Goal: Entertainment & Leisure: Consume media (video, audio)

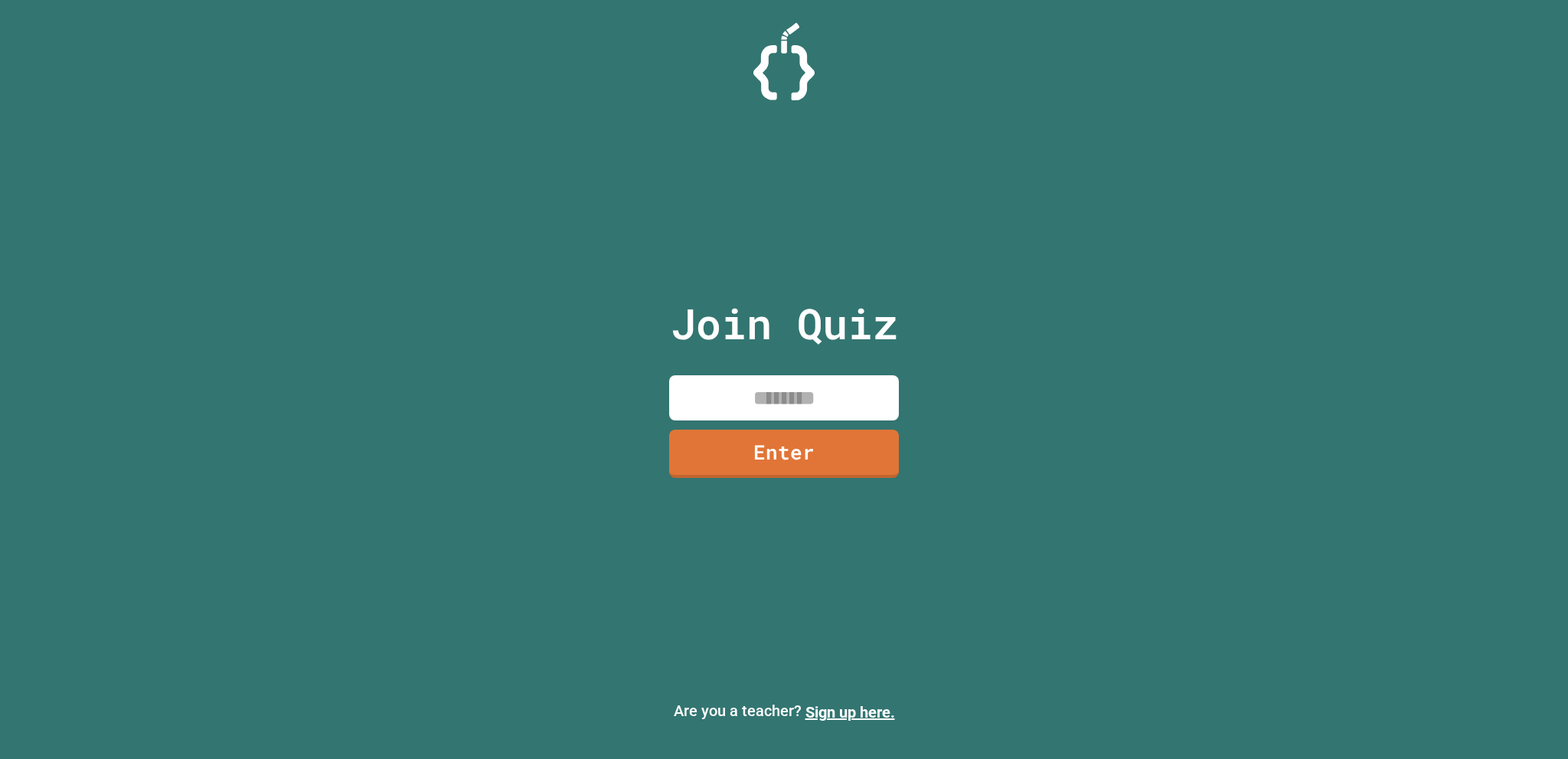
click at [729, 397] on input at bounding box center [784, 398] width 230 height 46
type input "********"
click at [766, 466] on div "Join Quiz ******** Enter" at bounding box center [784, 379] width 258 height 682
click at [766, 466] on link "Enter" at bounding box center [784, 451] width 226 height 50
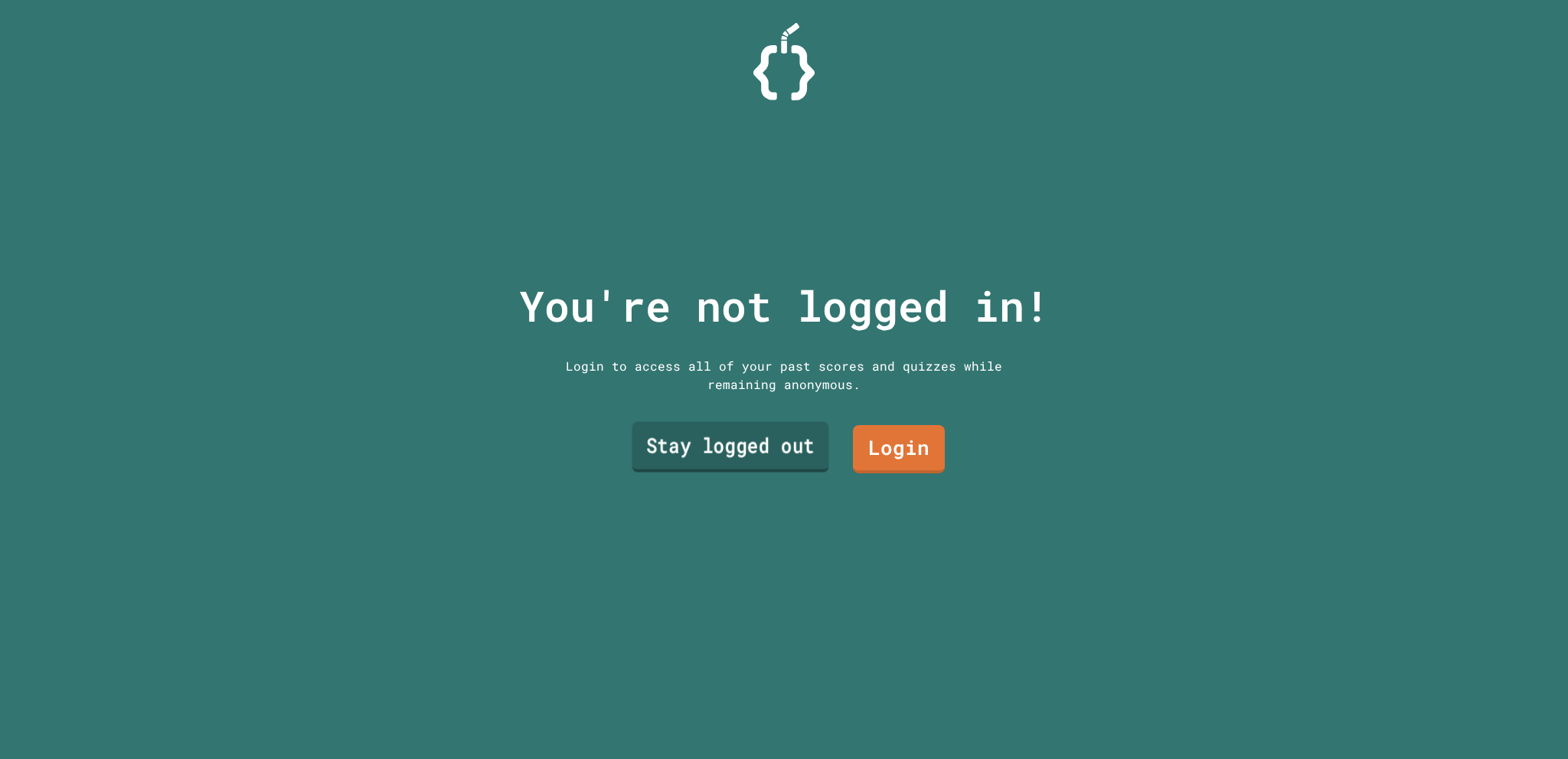
click at [727, 459] on link "Stay logged out" at bounding box center [731, 446] width 197 height 50
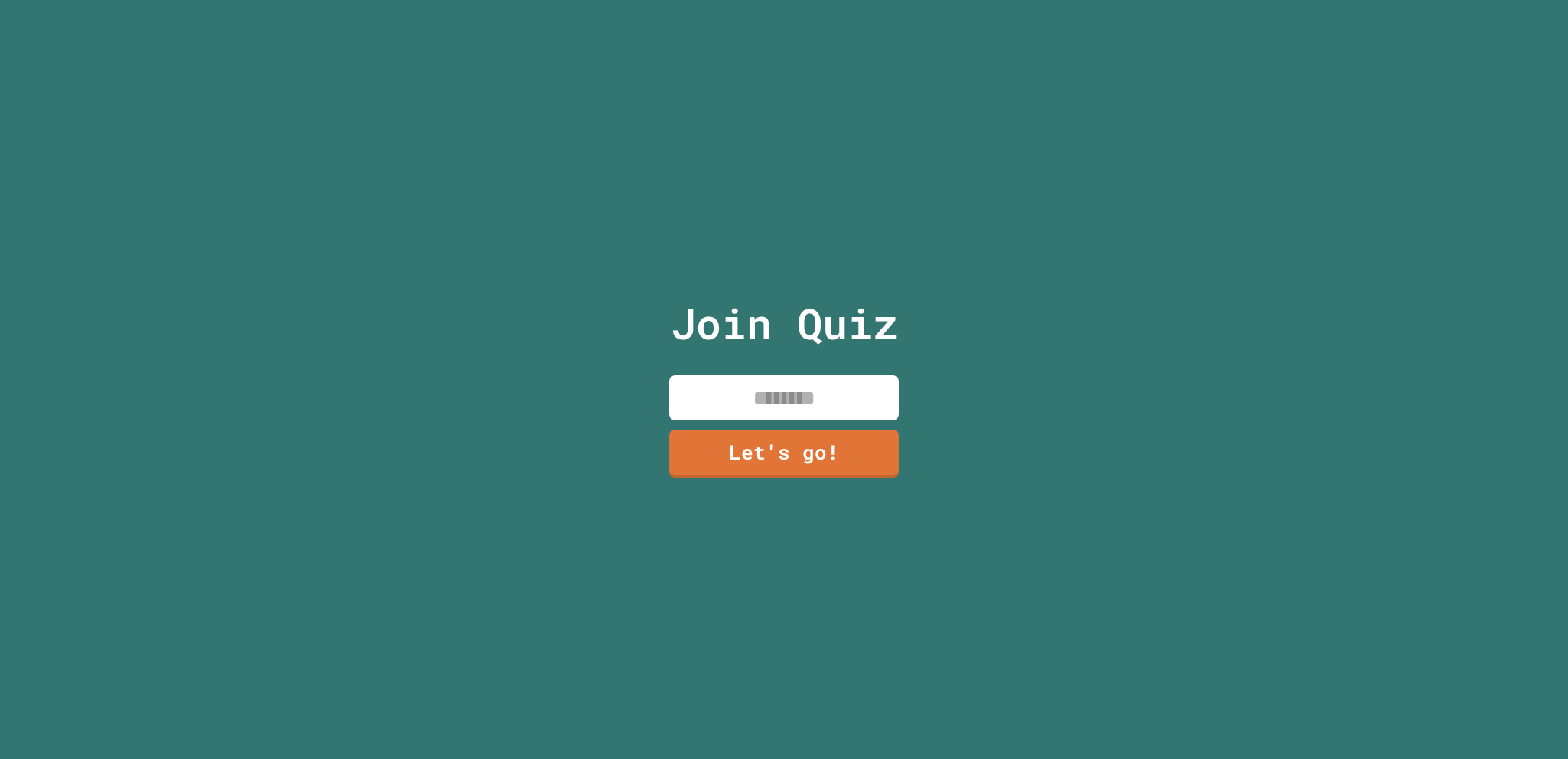
click at [753, 385] on input at bounding box center [784, 398] width 230 height 46
type input "*"
type input "****"
click at [779, 482] on div "Join Quiz **** Let's go!" at bounding box center [784, 379] width 258 height 759
click at [759, 427] on link "Let's go!" at bounding box center [784, 451] width 216 height 50
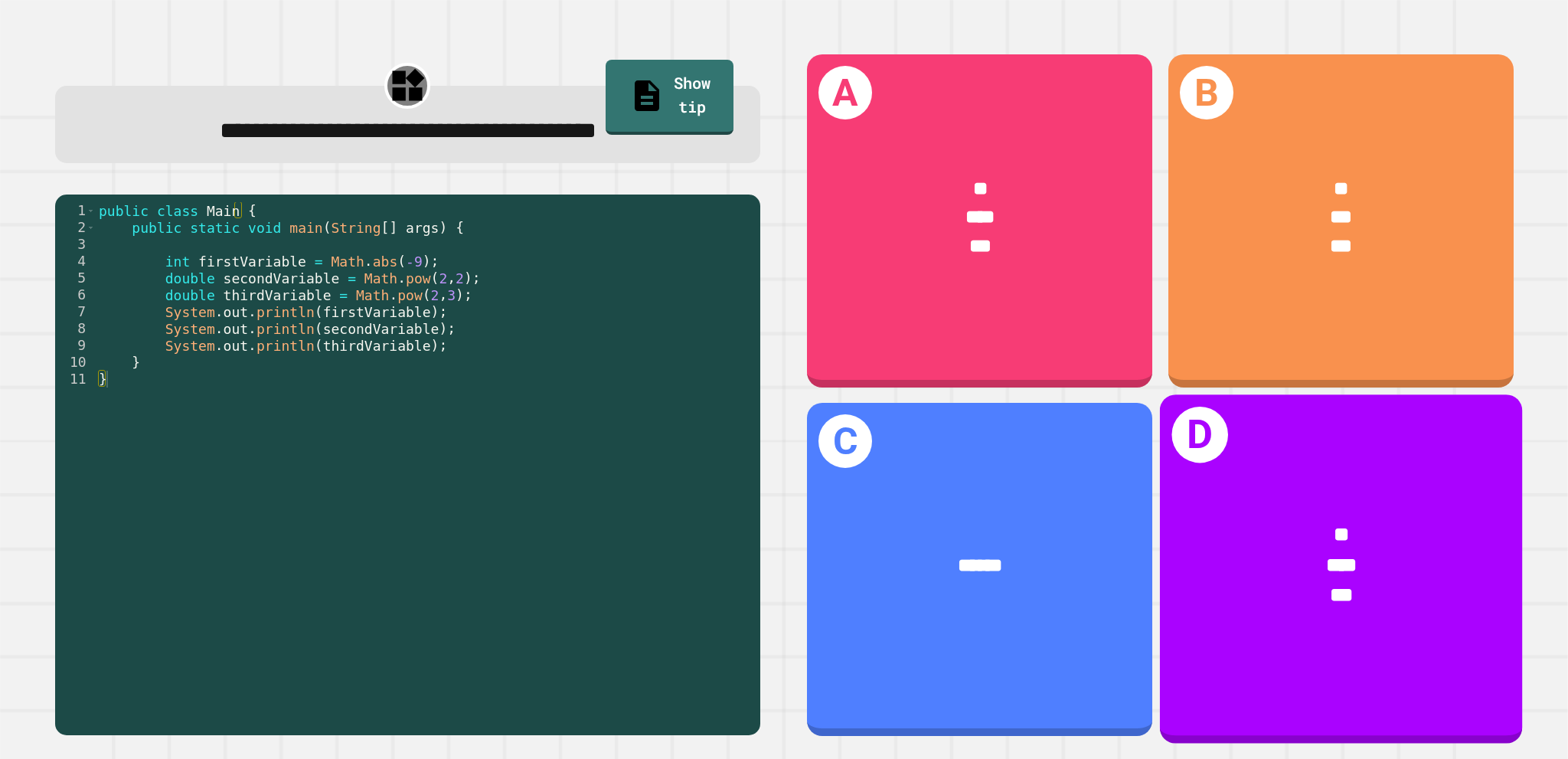
click at [1274, 562] on div "***" at bounding box center [1340, 564] width 282 height 30
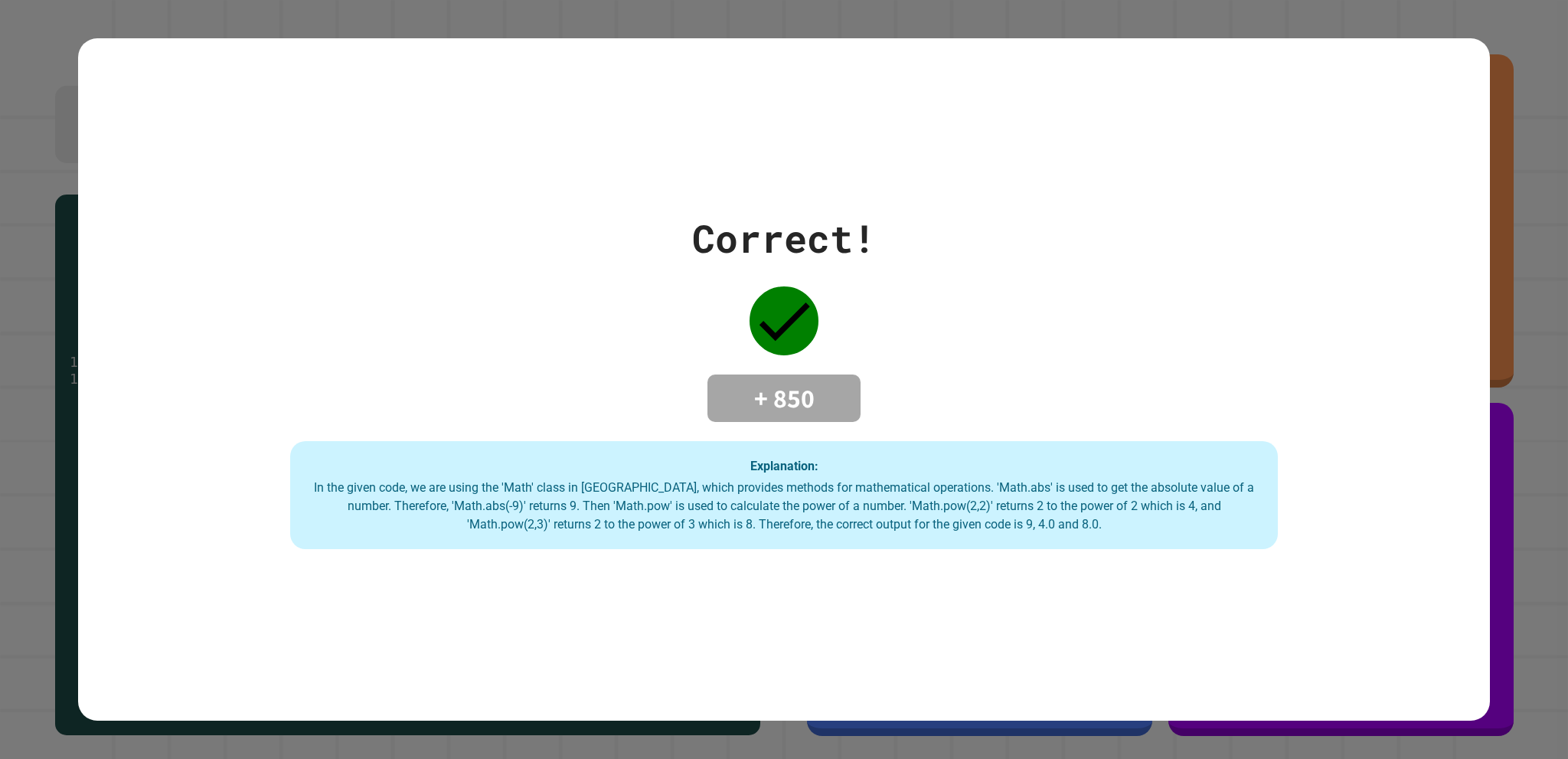
drag, startPoint x: 882, startPoint y: 488, endPoint x: 231, endPoint y: 188, distance: 716.8
click at [231, 188] on div "Correct! + 850 Explanation: In the given code, we are using the 'Math' class in…" at bounding box center [784, 380] width 1412 height 683
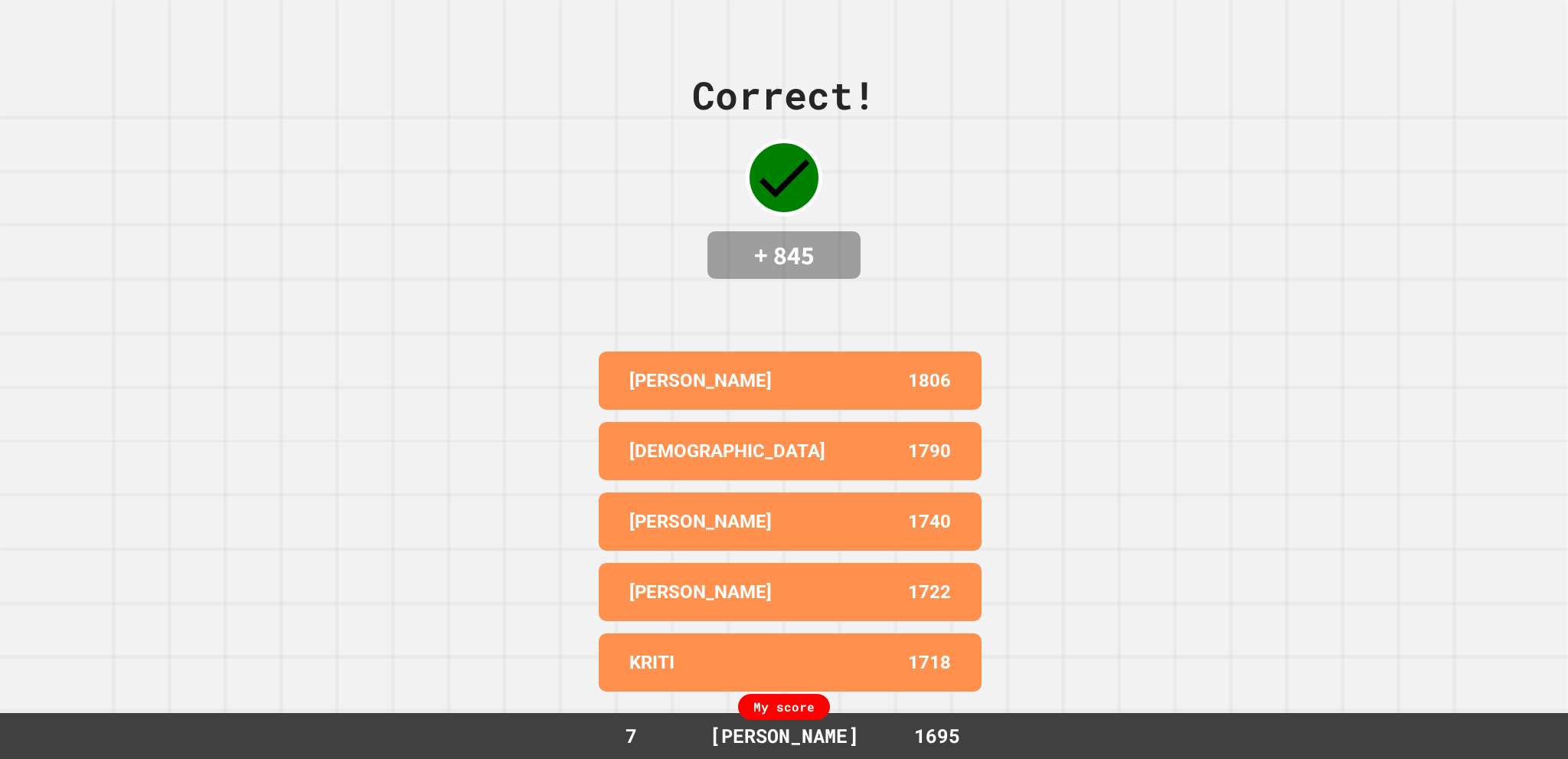
drag, startPoint x: 893, startPoint y: 455, endPoint x: 886, endPoint y: 448, distance: 9.9
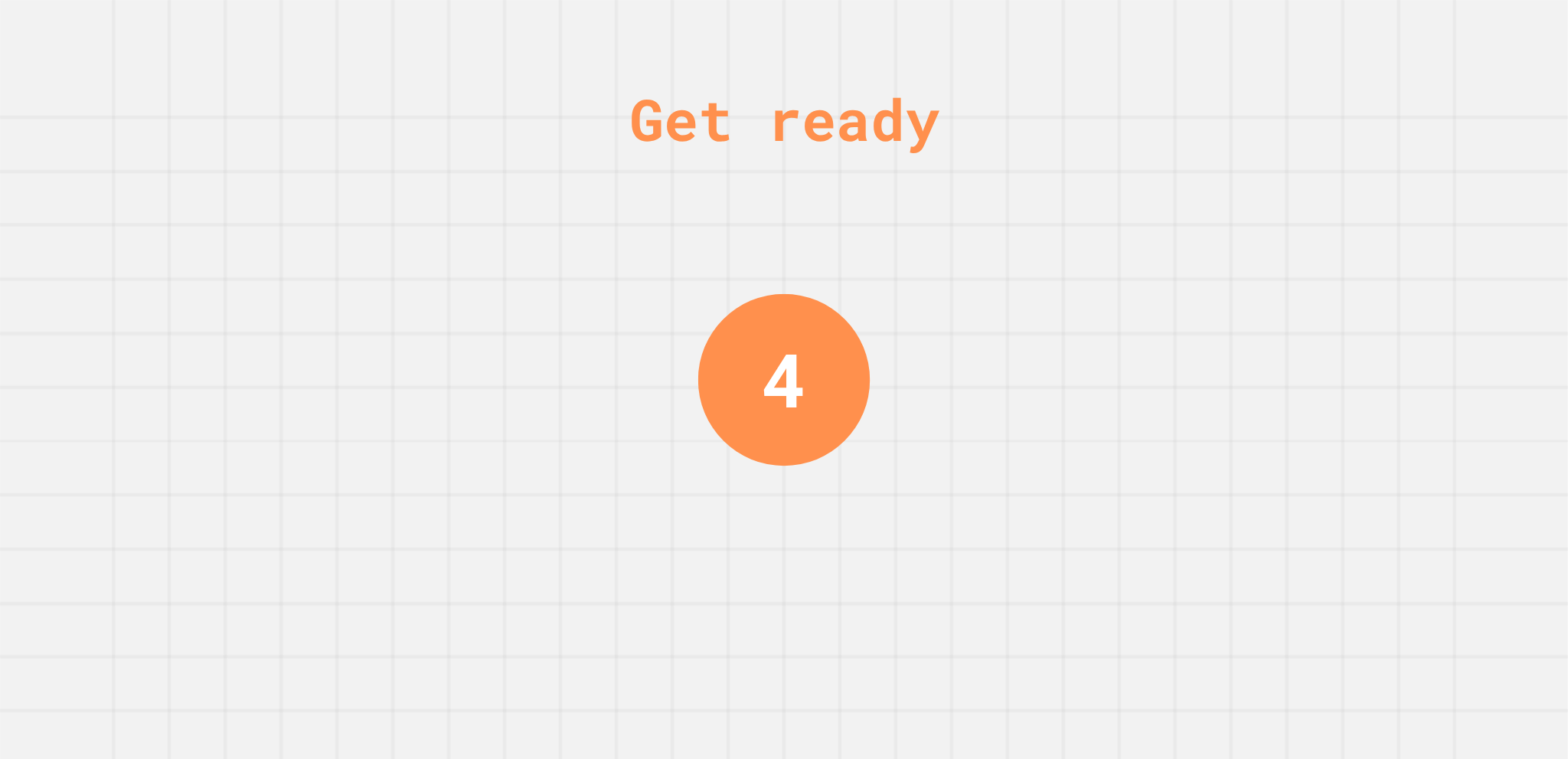
drag, startPoint x: 886, startPoint y: 448, endPoint x: 371, endPoint y: 514, distance: 519.2
click at [371, 514] on div "Get ready 4" at bounding box center [784, 379] width 1568 height 759
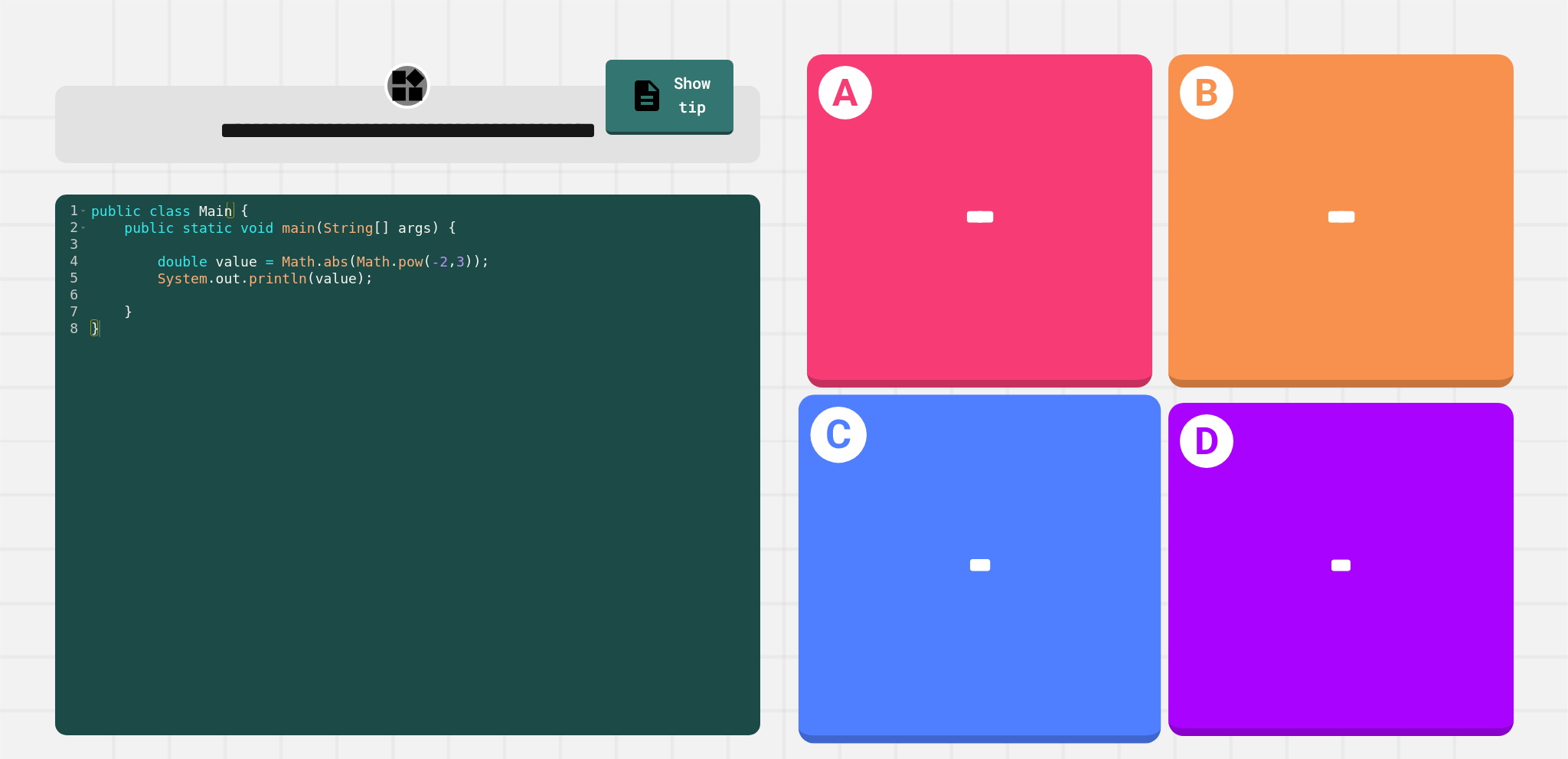
click at [898, 549] on div "***" at bounding box center [980, 564] width 282 height 30
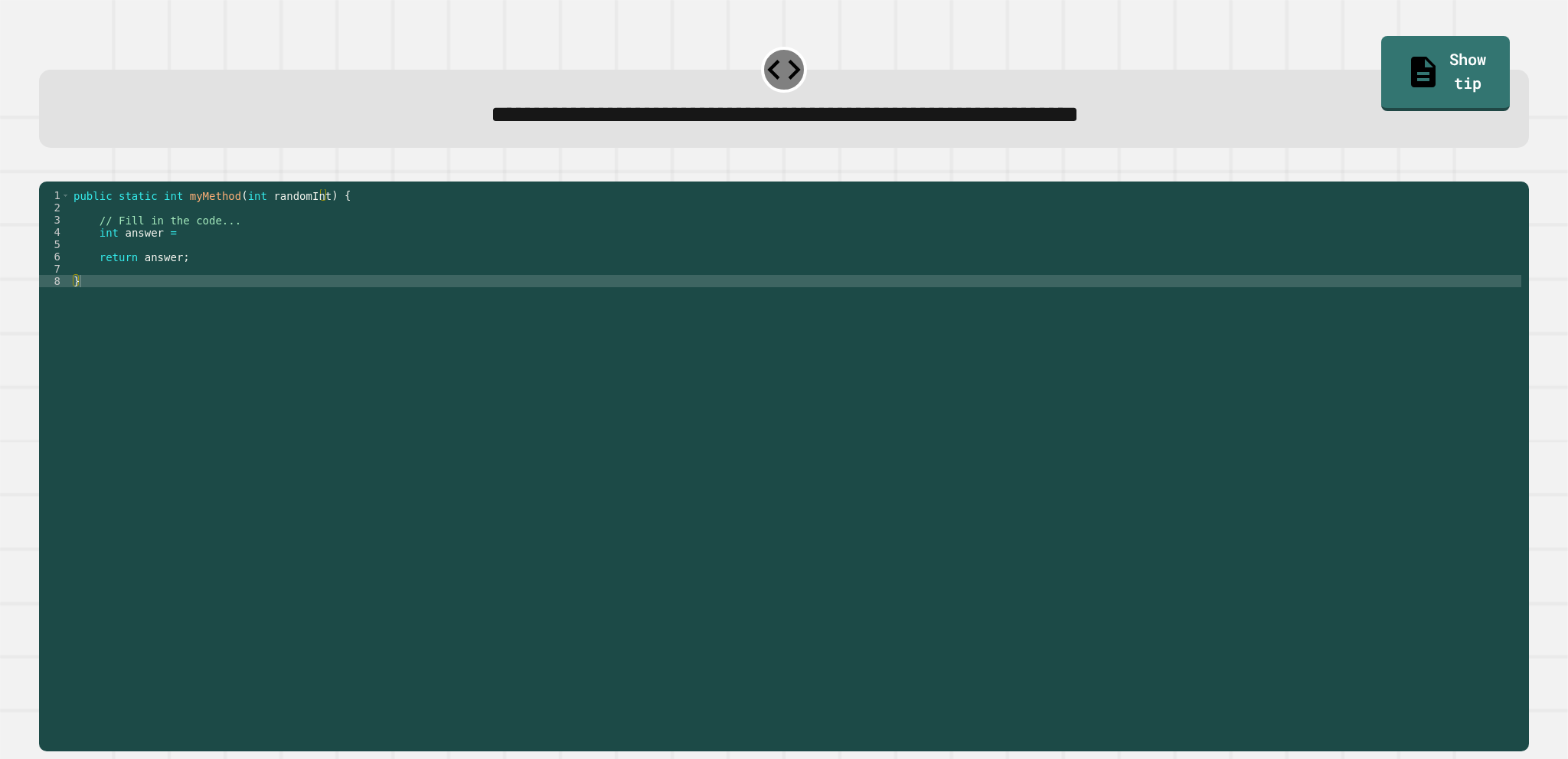
click at [270, 312] on div "public static int myMethod ( int randomInt ) { // Fill in the code... int answe…" at bounding box center [796, 446] width 1451 height 515
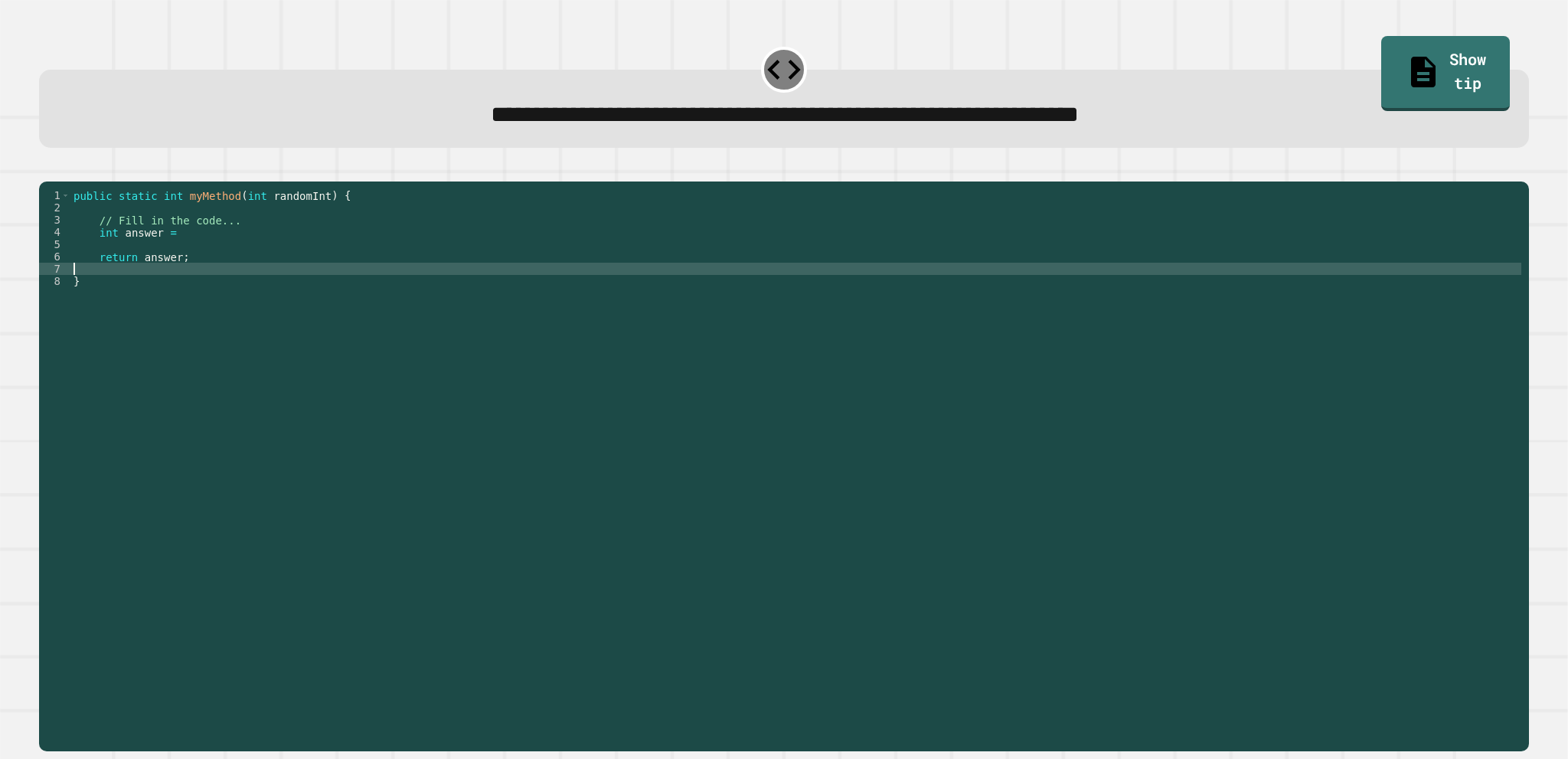
click at [211, 287] on div "public static int myMethod ( int randomInt ) { // Fill in the code... int answe…" at bounding box center [796, 446] width 1451 height 515
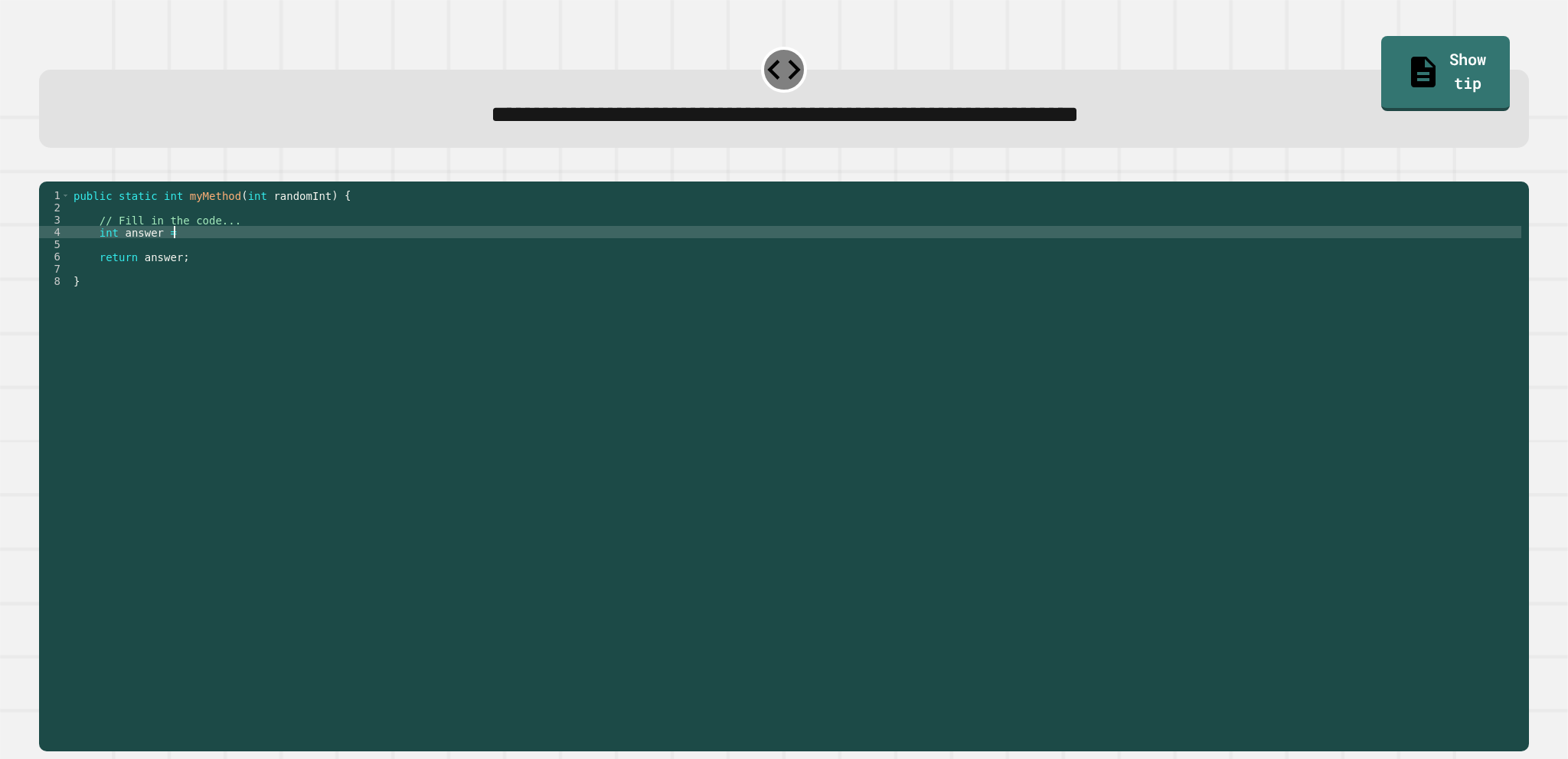
click at [201, 251] on div "public static int myMethod ( int randomInt ) { // Fill in the code... int answe…" at bounding box center [796, 446] width 1451 height 515
drag, startPoint x: 182, startPoint y: 253, endPoint x: 337, endPoint y: 264, distance: 155.4
click at [337, 264] on div "public static int myMethod ( int randomInt ) { // Fill in the code... int answe…" at bounding box center [796, 446] width 1451 height 515
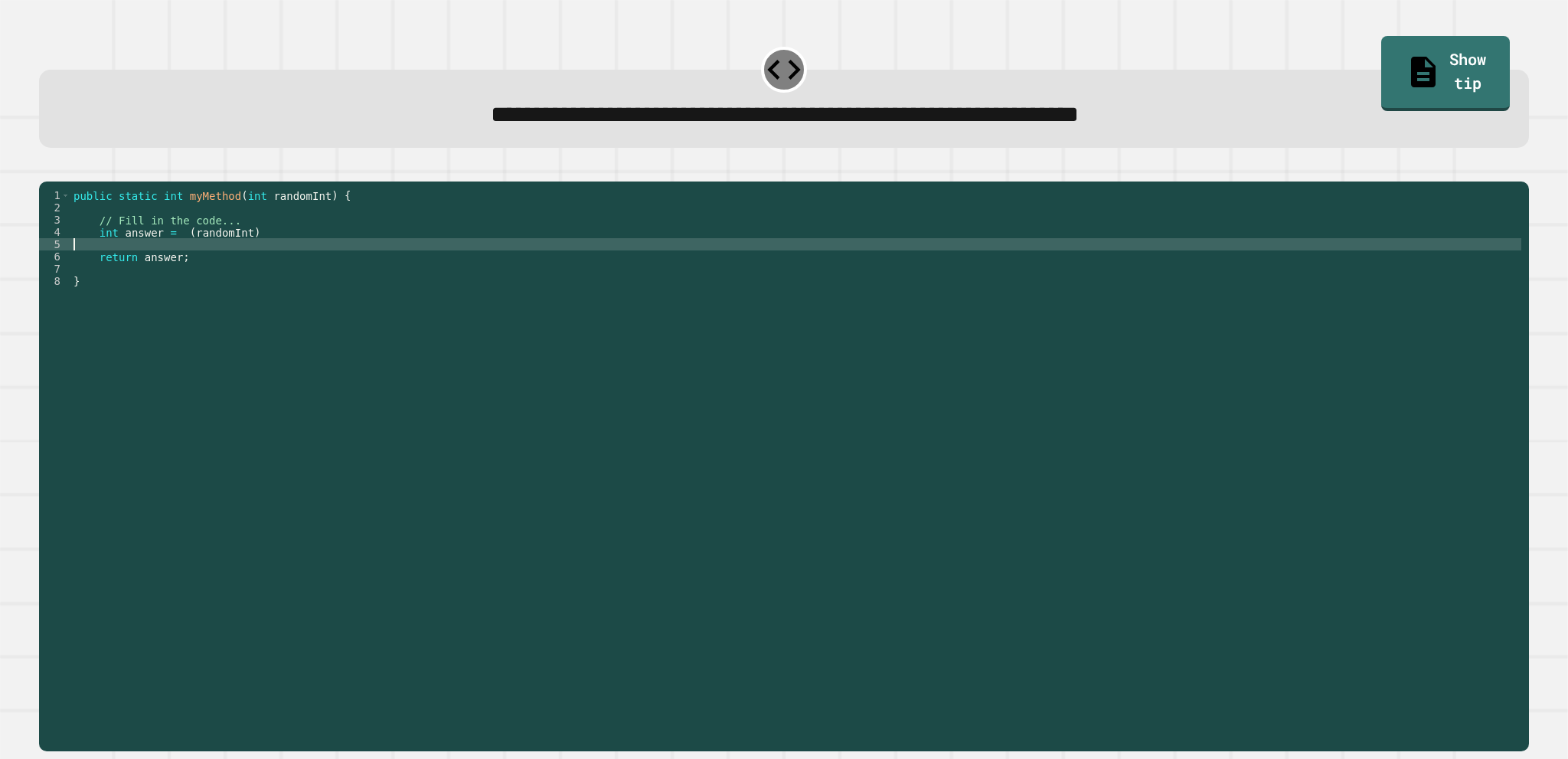
scroll to position [0, 0]
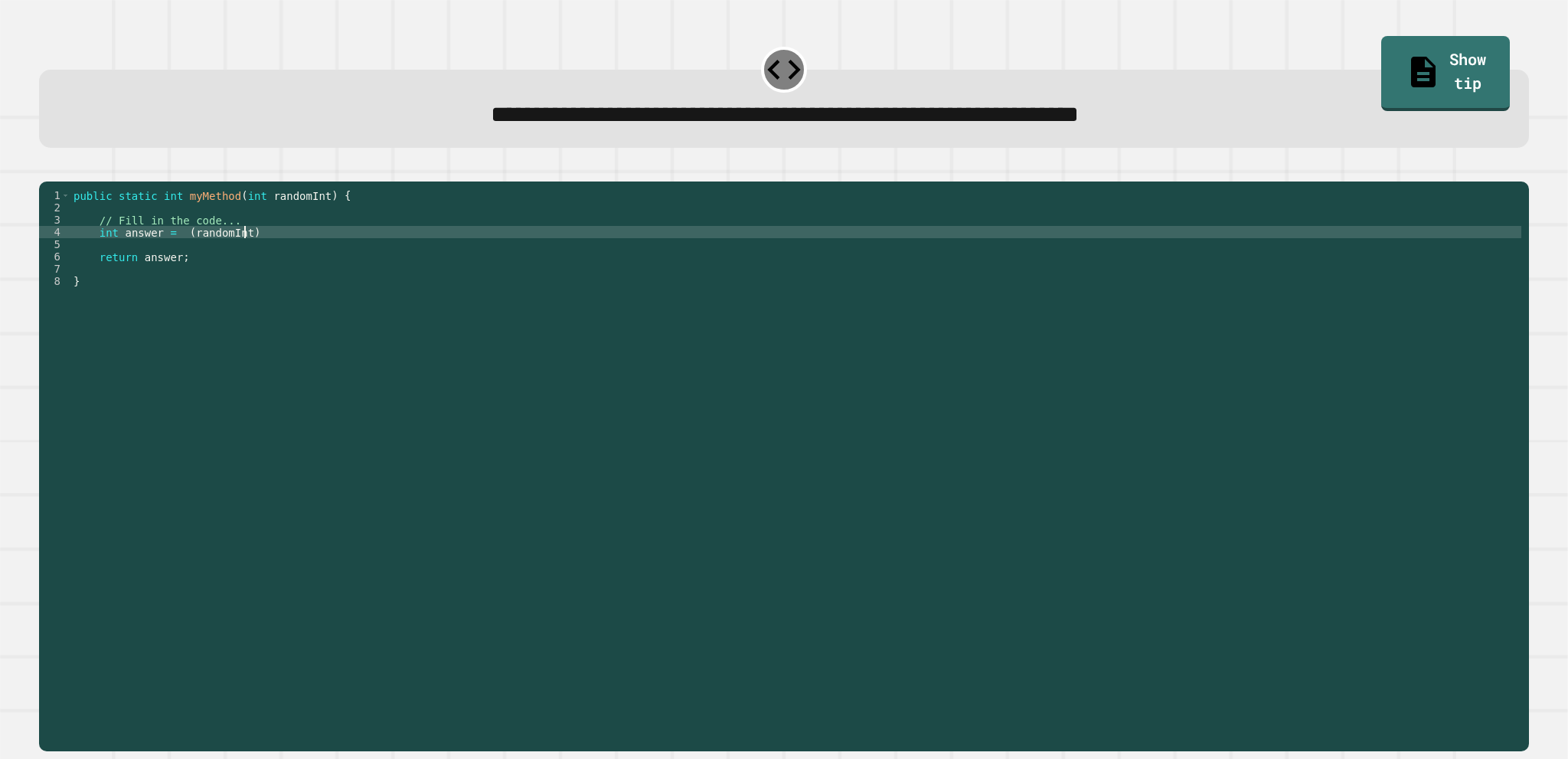
click at [313, 259] on div "public static int myMethod ( int randomInt ) { // Fill in the code... int answe…" at bounding box center [796, 446] width 1451 height 515
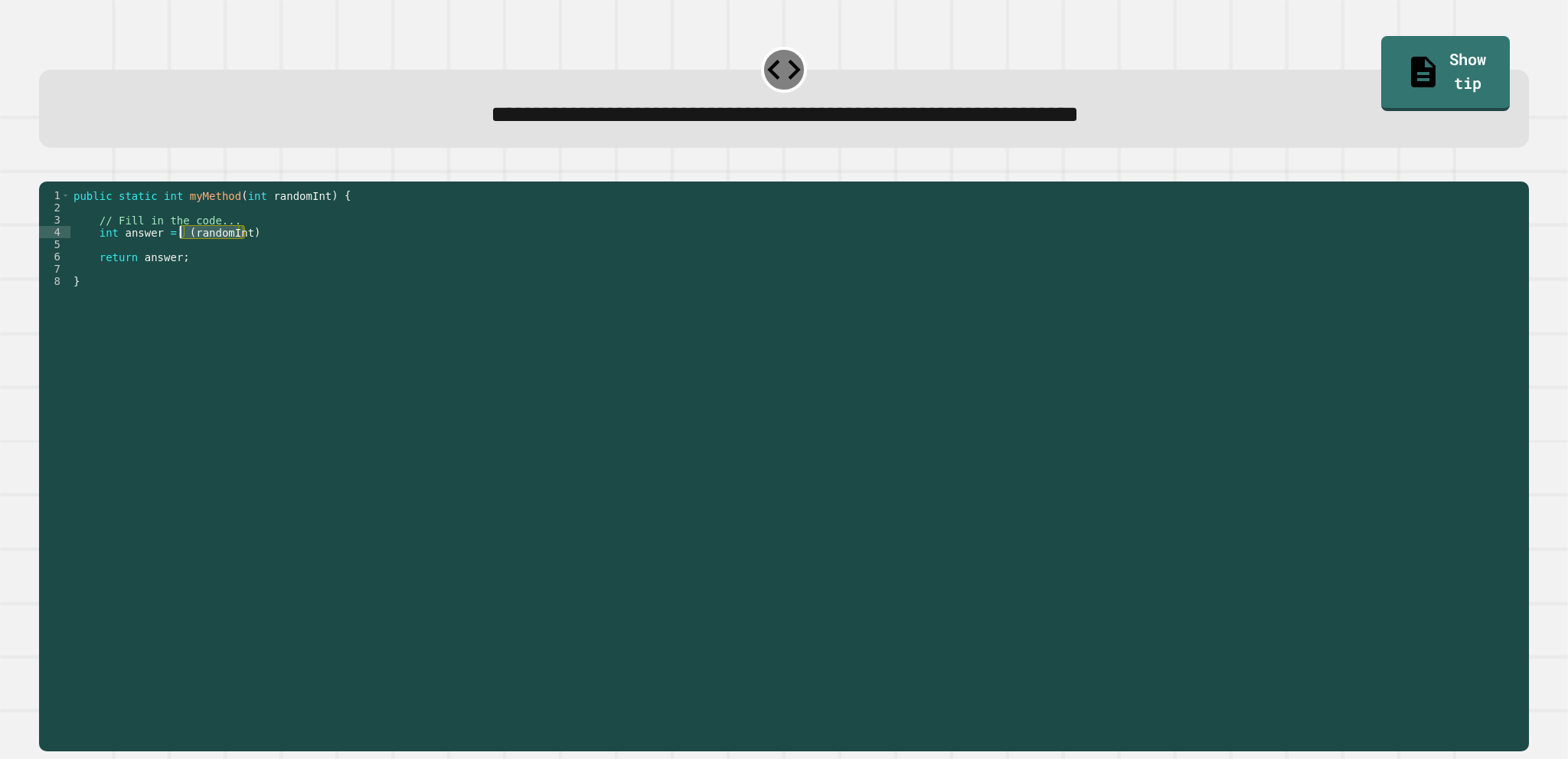
drag, startPoint x: 313, startPoint y: 259, endPoint x: 181, endPoint y: 258, distance: 132.0
click at [181, 258] on div "public static int myMethod ( int randomInt ) { // Fill in the code... int answe…" at bounding box center [796, 446] width 1451 height 515
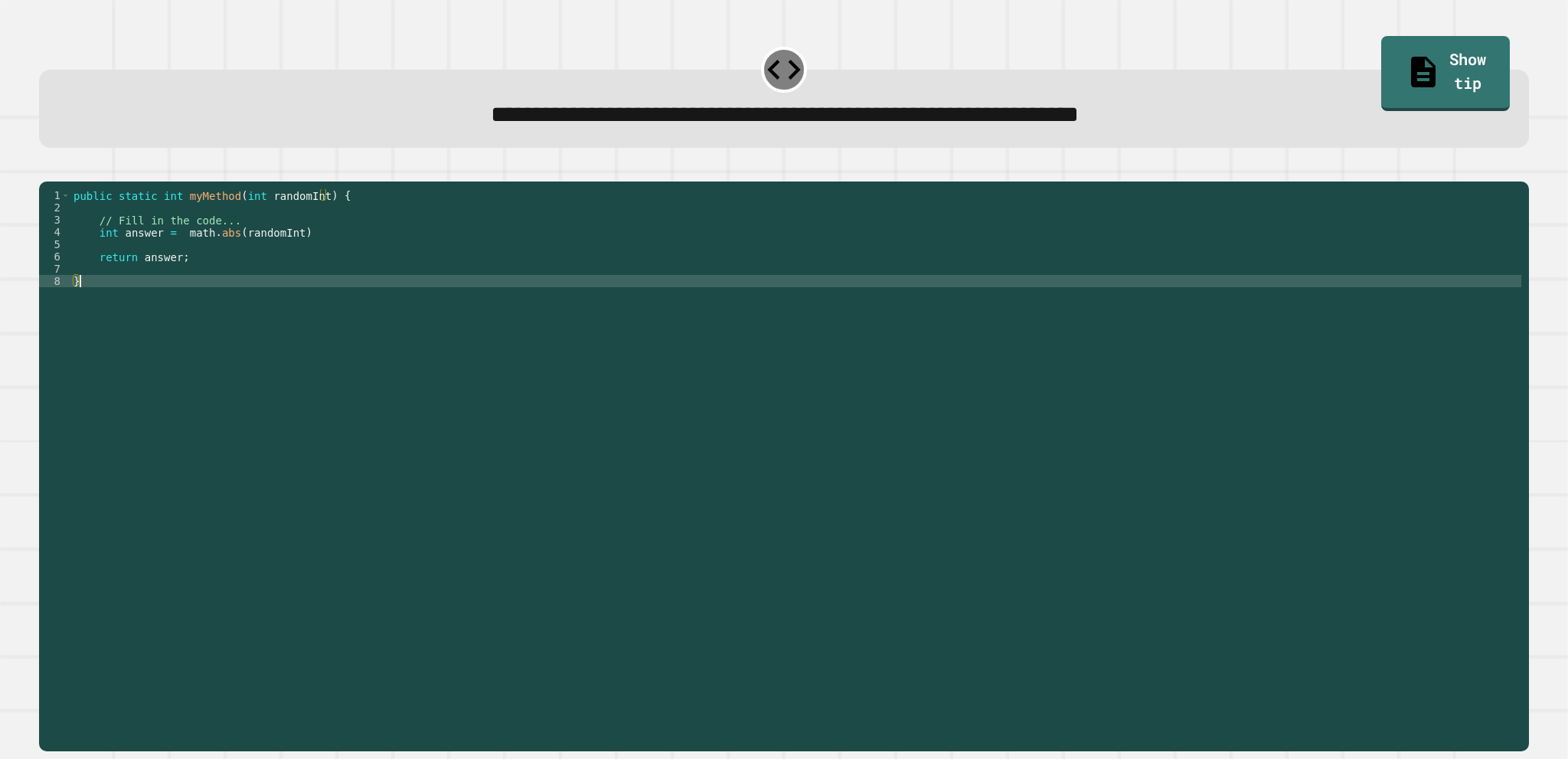
click at [860, 502] on div "public static int myMethod ( int randomInt ) { // Fill in the code... int answe…" at bounding box center [796, 446] width 1451 height 515
click at [843, 524] on div "public static int myMethod ( int randomInt ) { // Fill in the code... int answe…" at bounding box center [796, 446] width 1451 height 515
type textarea "*"
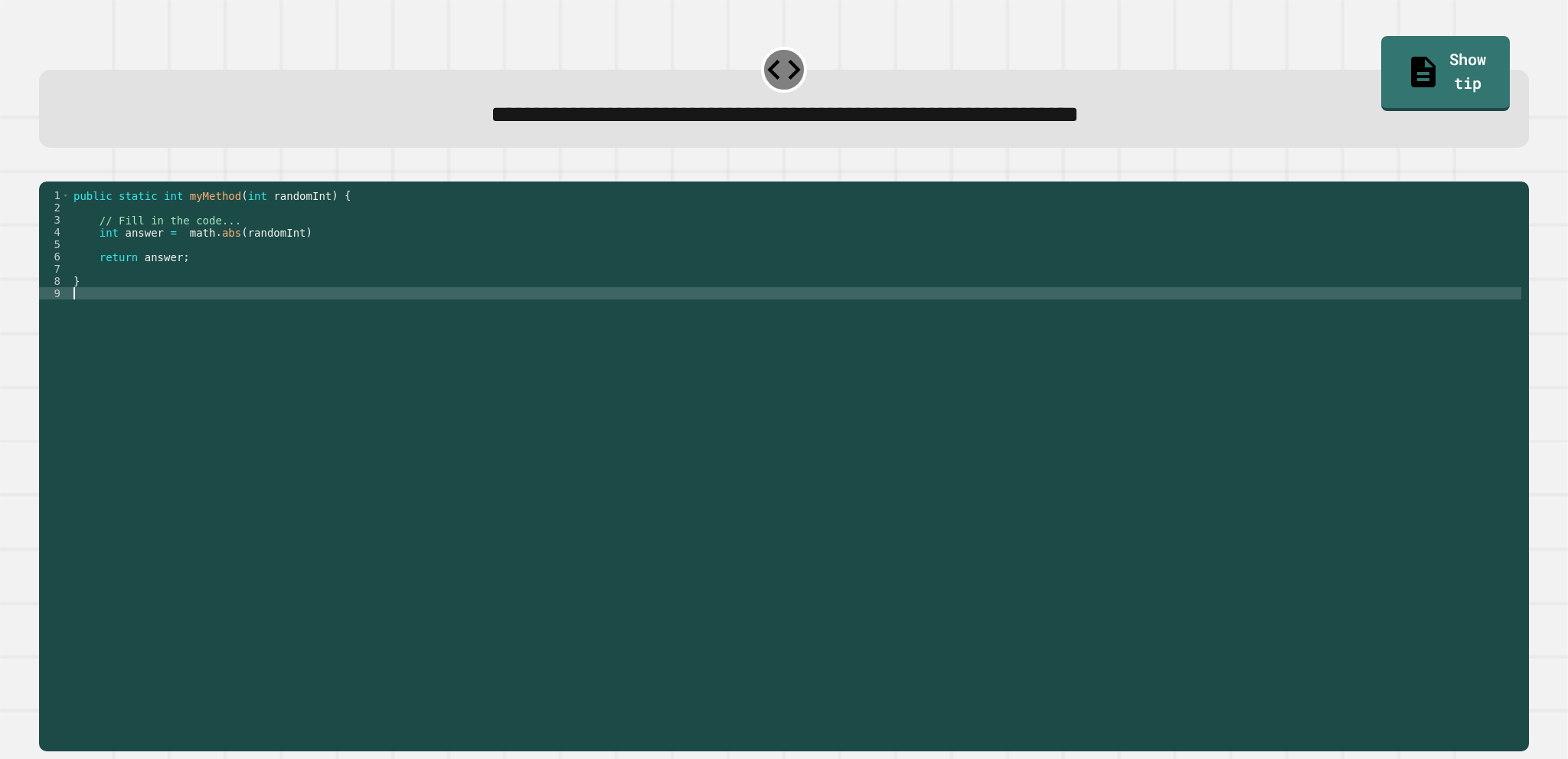
click at [61, 180] on icon "button" at bounding box center [56, 178] width 9 height 11
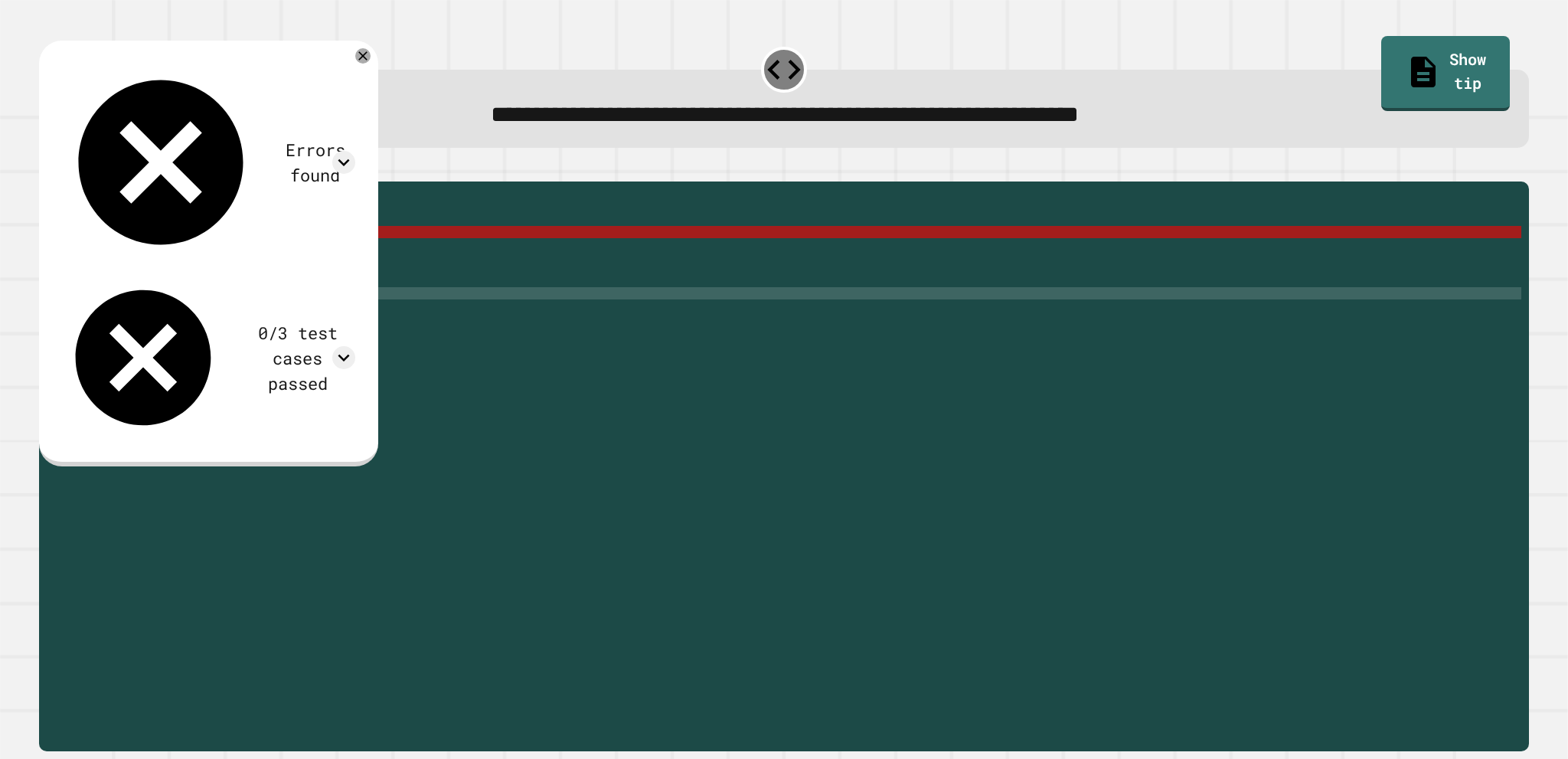
click at [275, 137] on div "Errors found" at bounding box center [315, 161] width 80 height 50
click at [355, 150] on icon at bounding box center [343, 161] width 23 height 23
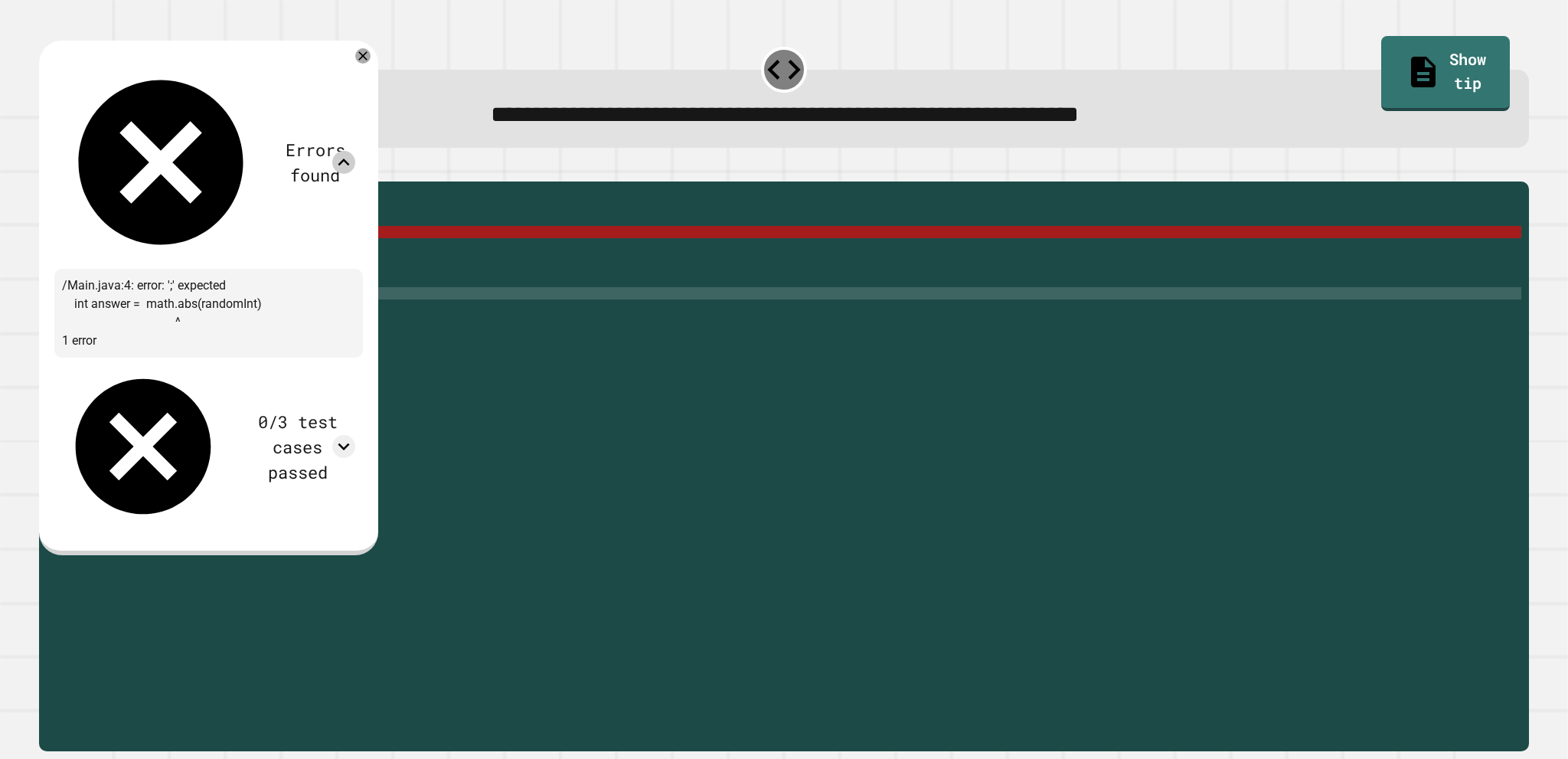
click at [355, 150] on icon at bounding box center [343, 161] width 23 height 23
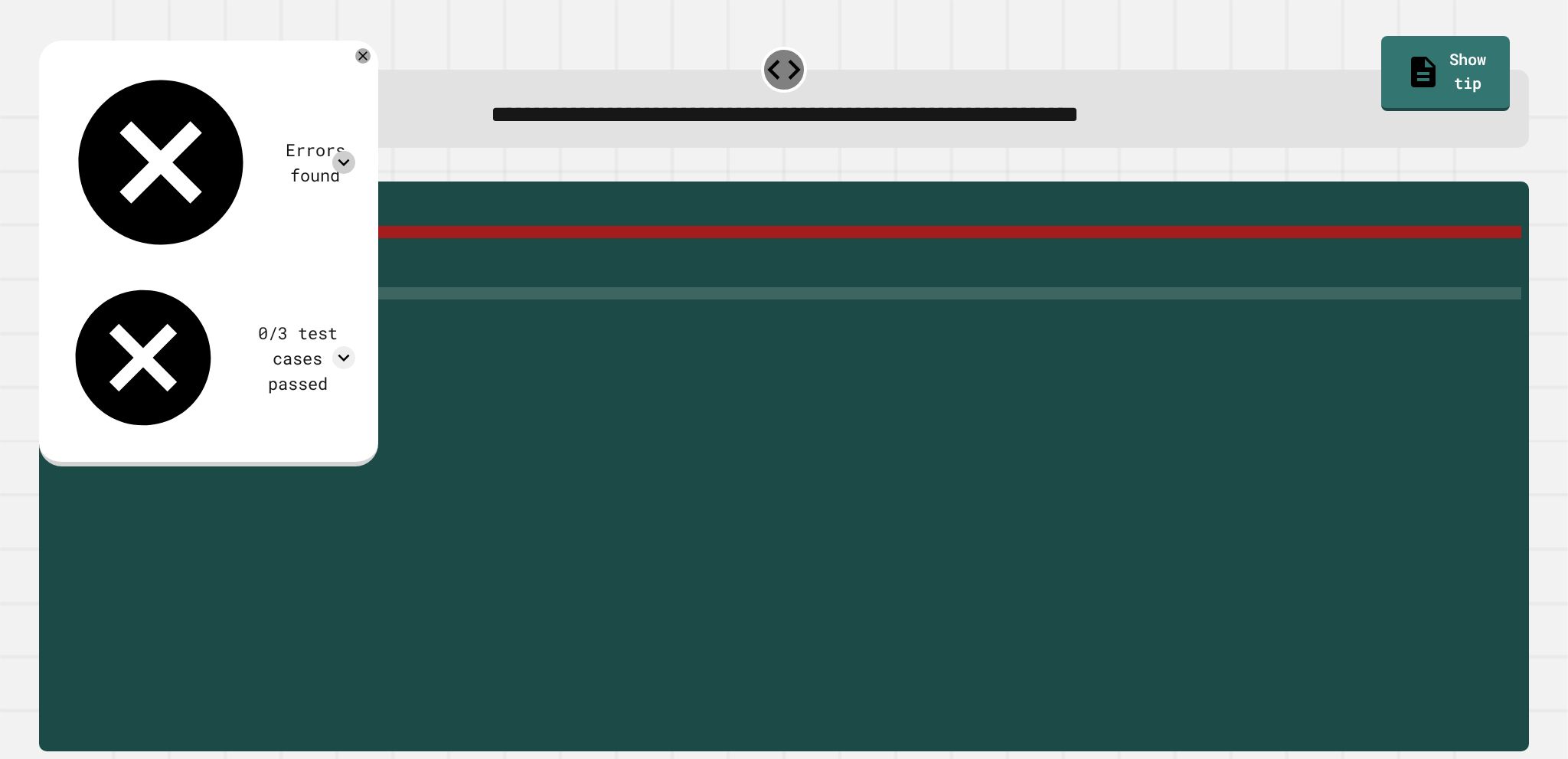
click at [330, 256] on div "public static int myMethod ( int randomInt ) { // Fill in the code... int answe…" at bounding box center [796, 446] width 1451 height 515
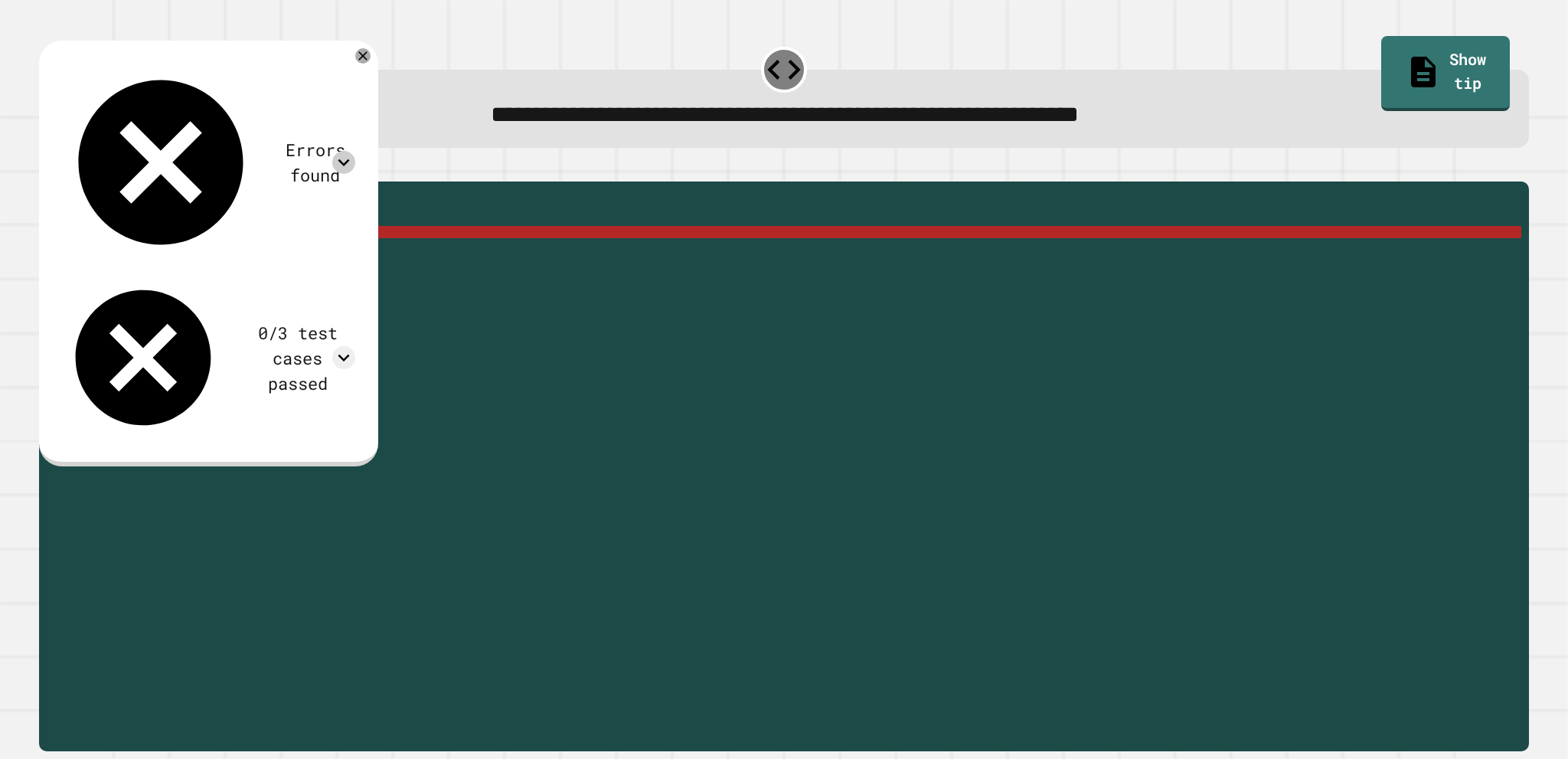
scroll to position [0, 15]
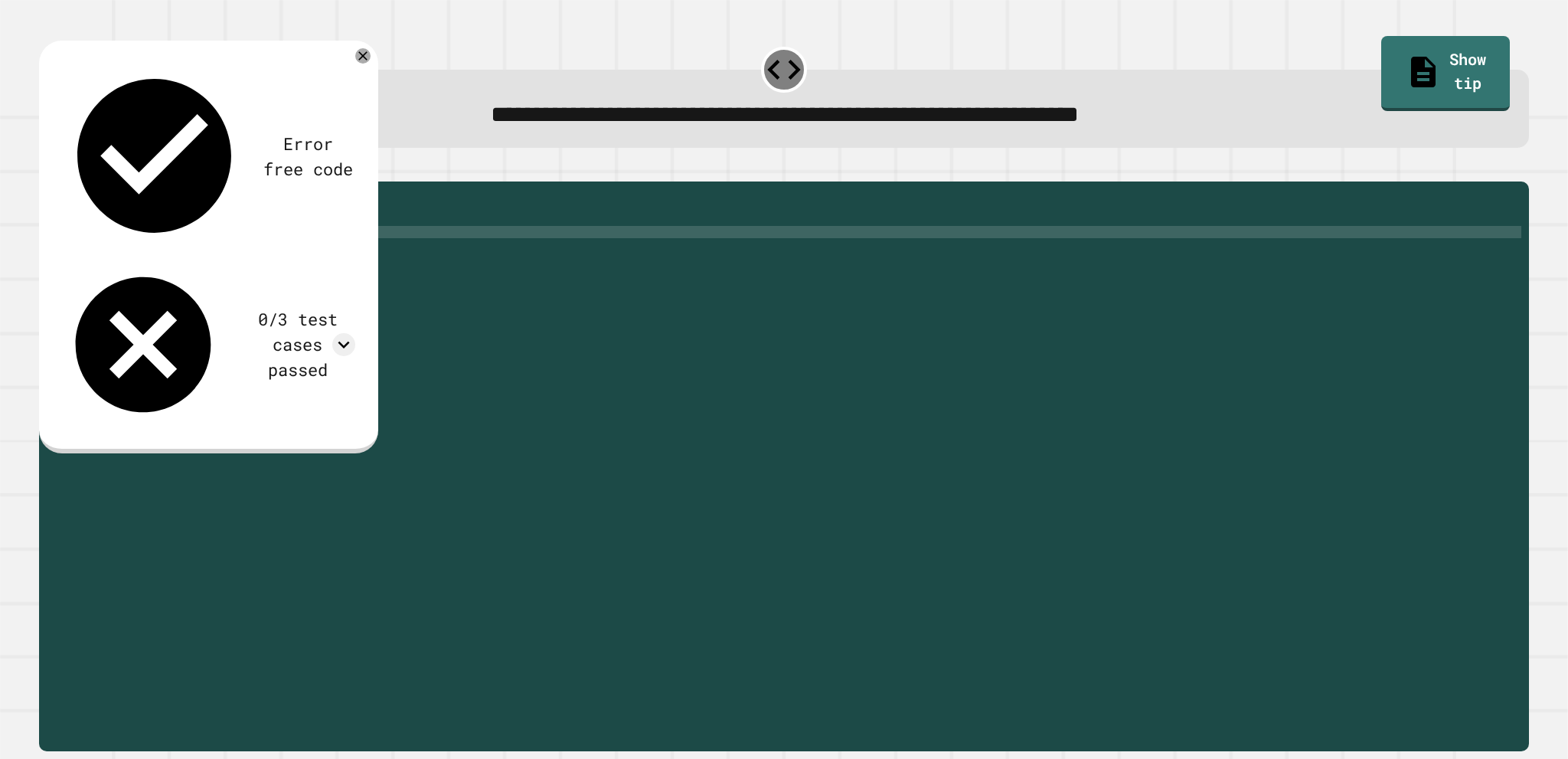
click at [47, 169] on icon "button" at bounding box center [47, 169] width 0 height 0
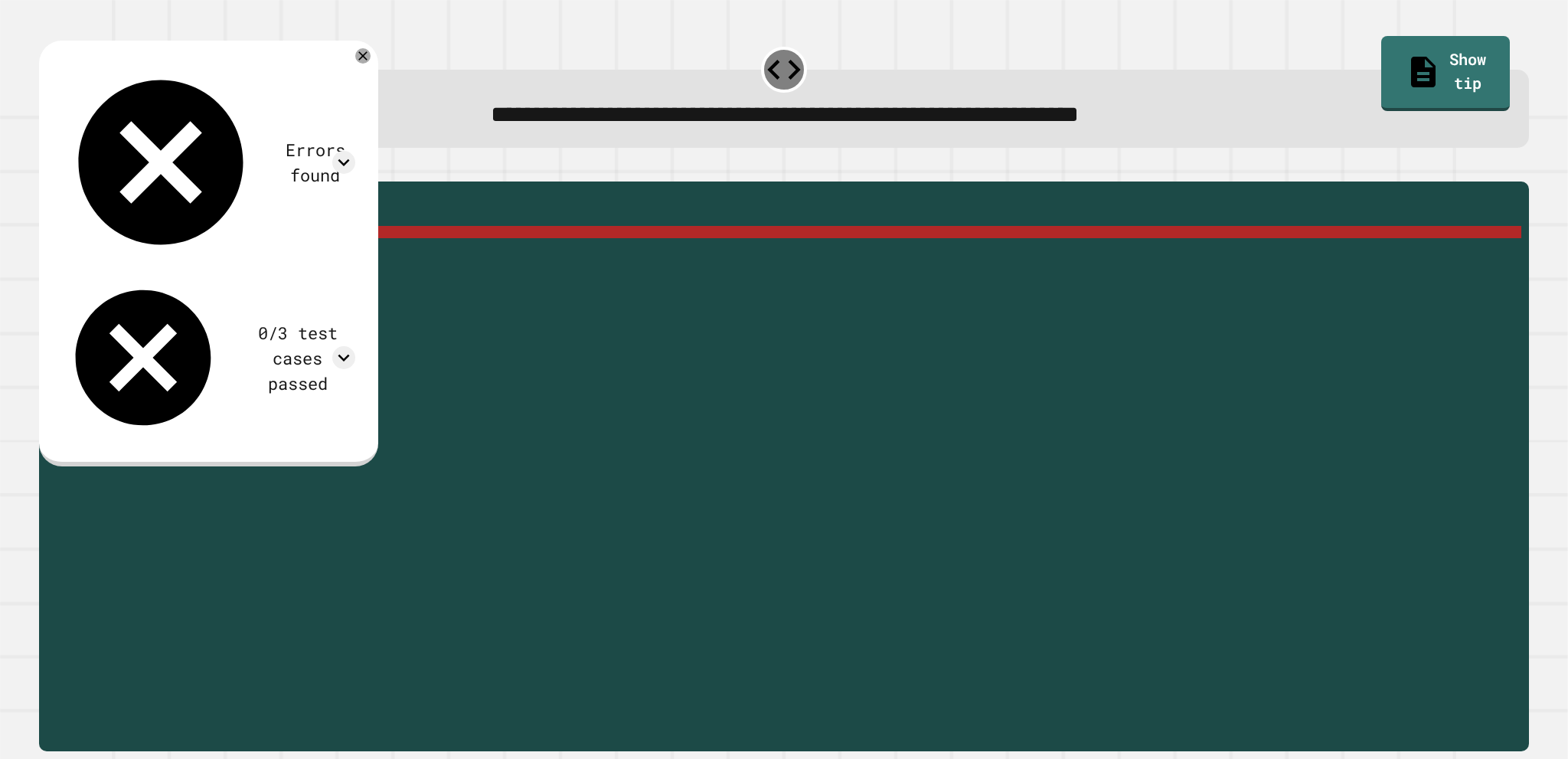
click at [285, 320] on div "0/3 test cases passed" at bounding box center [297, 357] width 116 height 76
click at [355, 346] on icon at bounding box center [343, 357] width 23 height 23
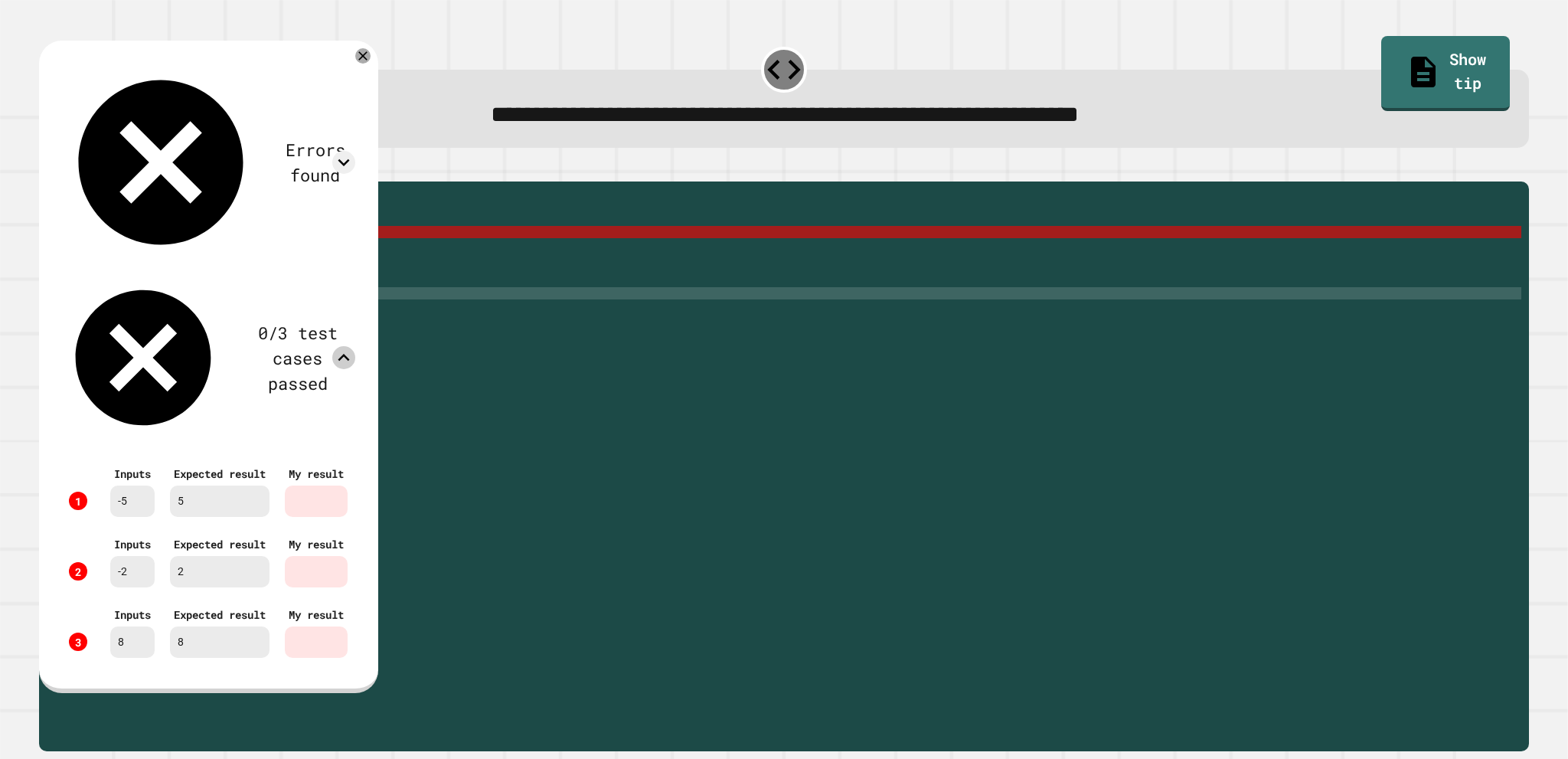
scroll to position [0, 0]
click at [433, 311] on div "public static int myMethod ( int randomInt ) { // Fill in the code... int answe…" at bounding box center [796, 446] width 1451 height 515
click at [372, 61] on icon at bounding box center [362, 55] width 19 height 19
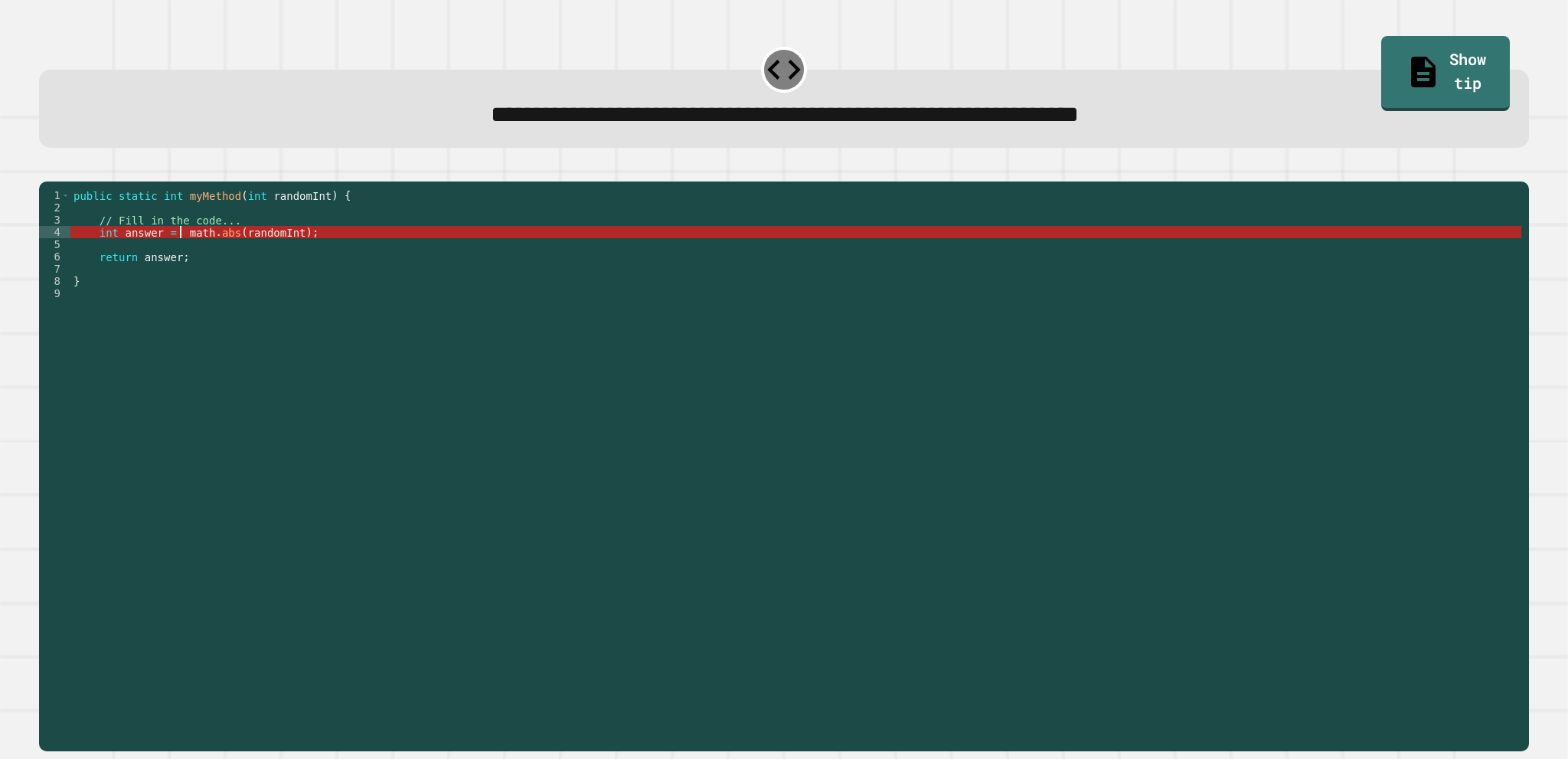
click at [179, 256] on div "public static int myMethod ( int randomInt ) { // Fill in the code... int answe…" at bounding box center [796, 446] width 1451 height 515
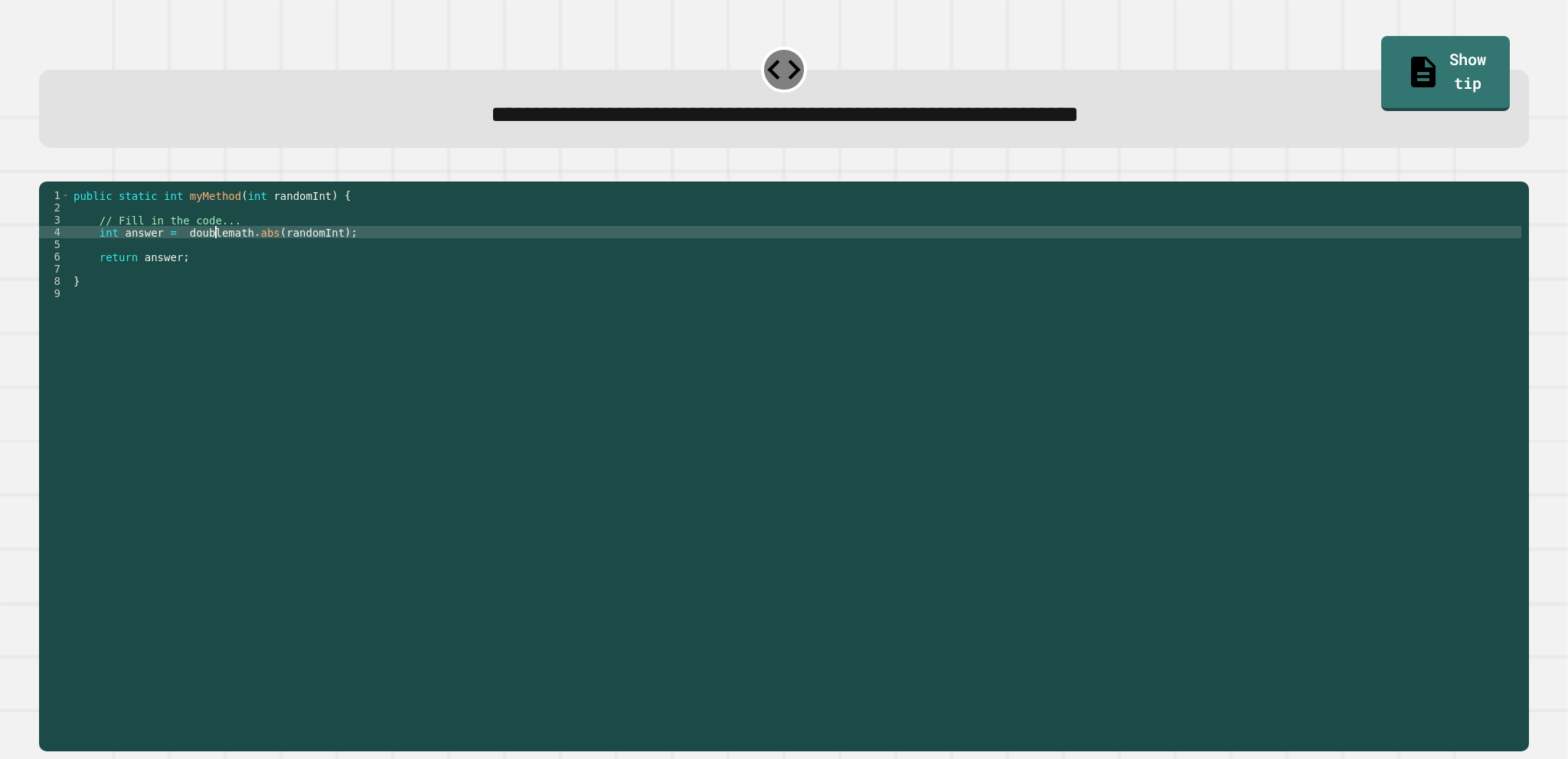
scroll to position [0, 10]
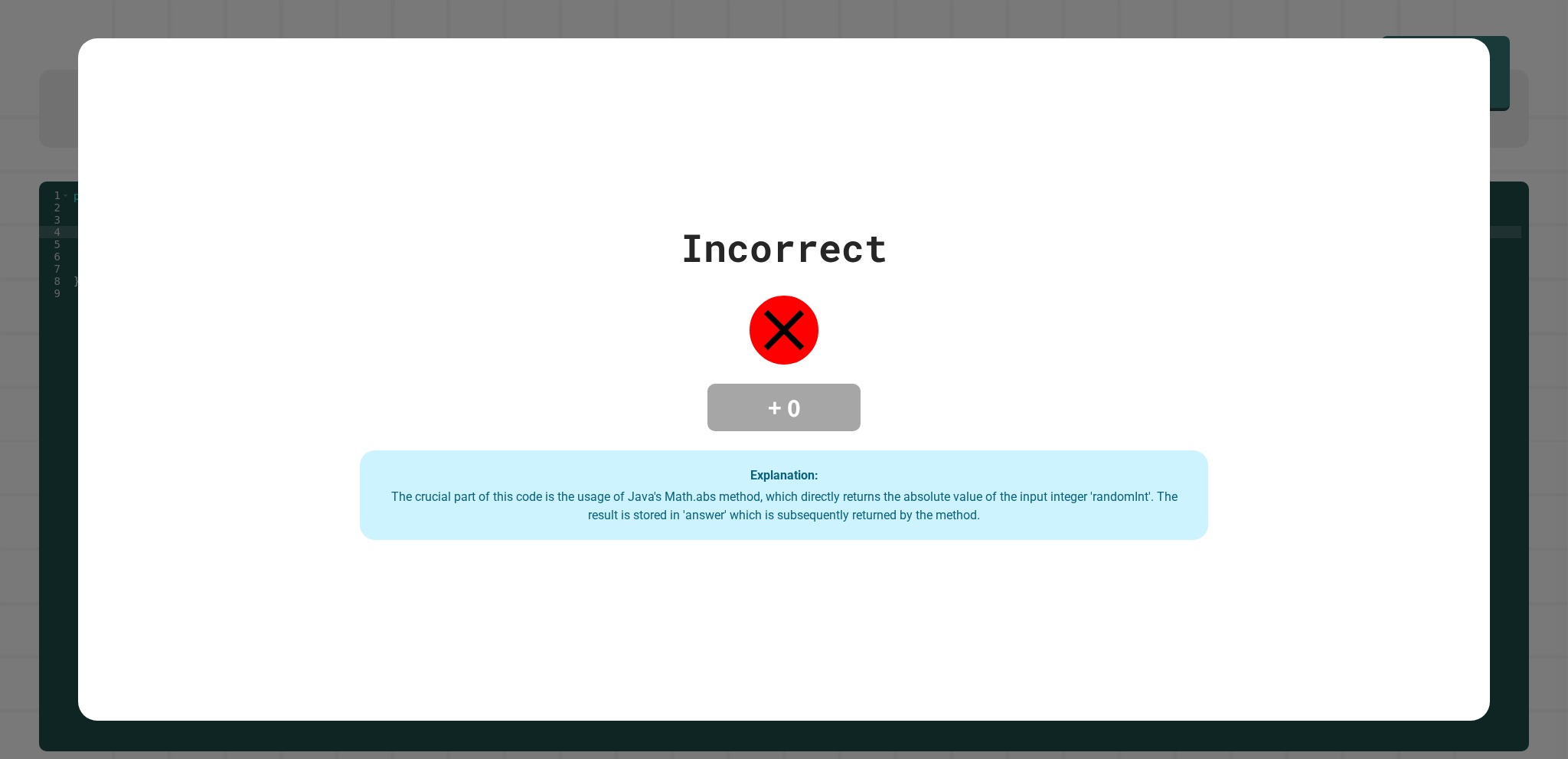
type textarea "**********"
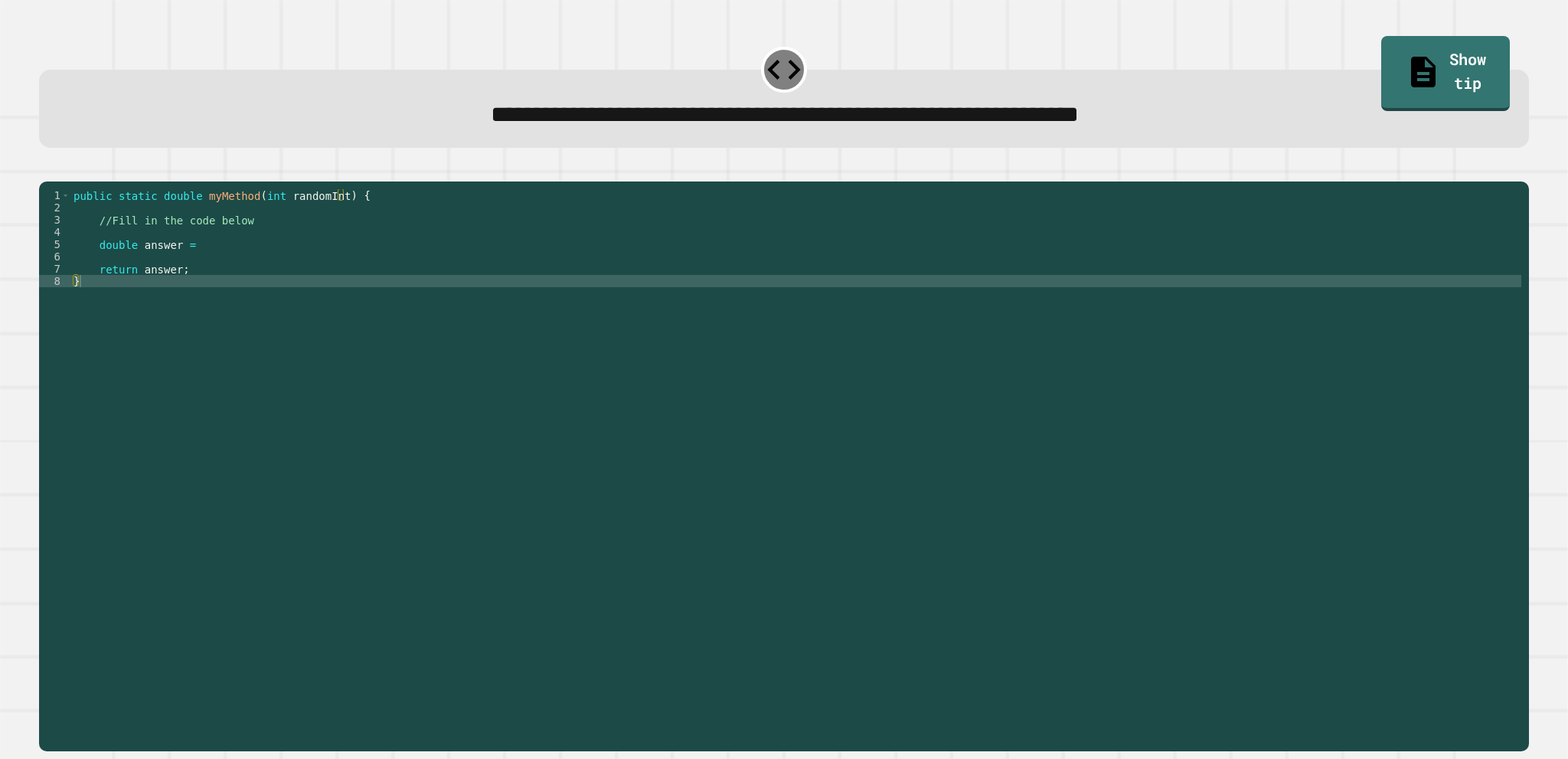
click at [260, 217] on div "1 2 3 4 5 6 7 8 public static double myMethod ( int randomInt ) { //Fill in the…" at bounding box center [783, 456] width 1490 height 587
click at [288, 267] on div "public static double myMethod ( int randomInt ) { //Fill in the code below doub…" at bounding box center [796, 446] width 1451 height 515
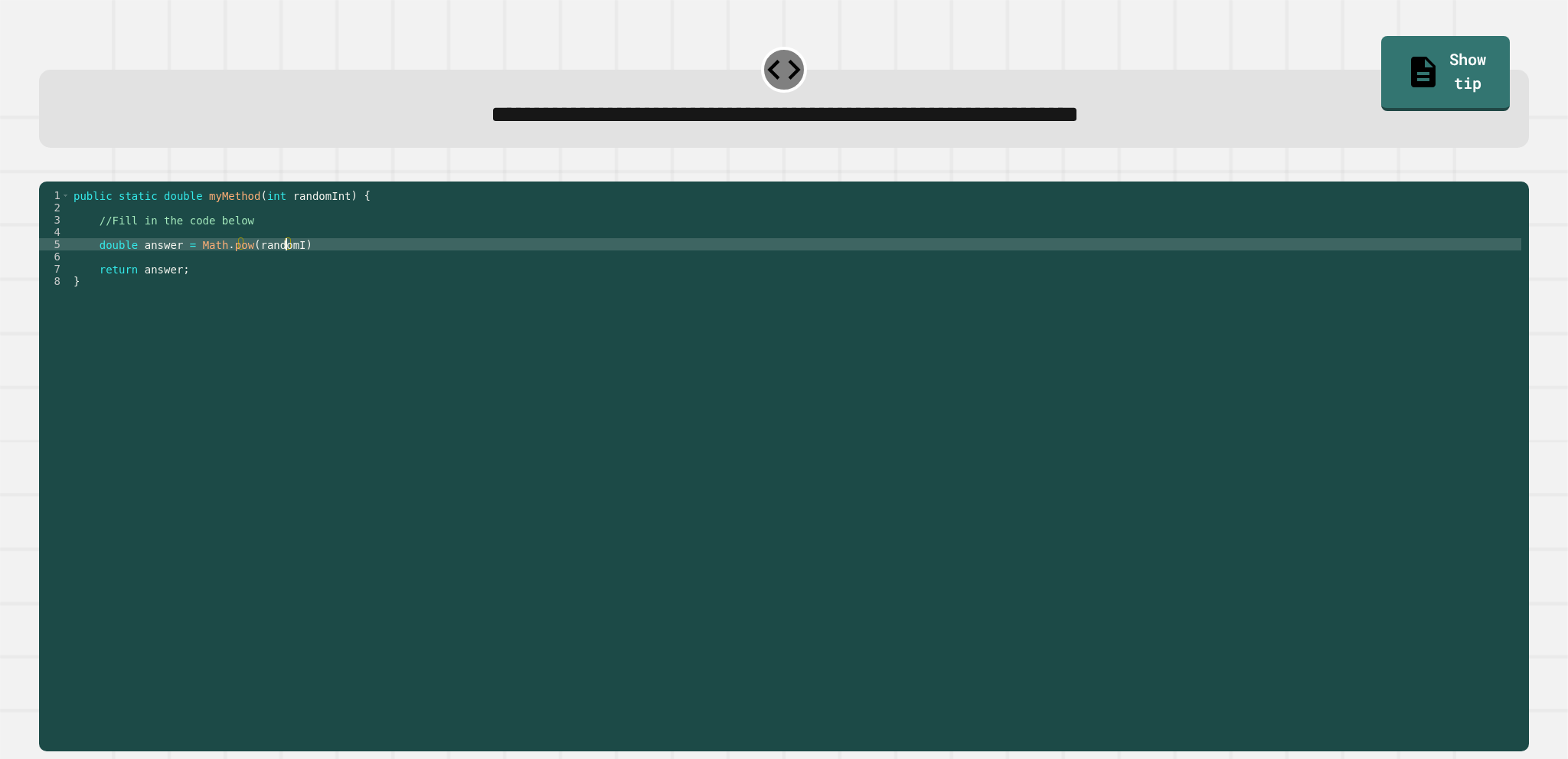
scroll to position [0, 15]
drag, startPoint x: 385, startPoint y: 12, endPoint x: 356, endPoint y: 267, distance: 256.6
click at [356, 267] on div "public static double myMethod ( int randomInt ) { //Fill in the code below doub…" at bounding box center [796, 446] width 1451 height 515
click at [47, 169] on icon "button" at bounding box center [47, 169] width 0 height 0
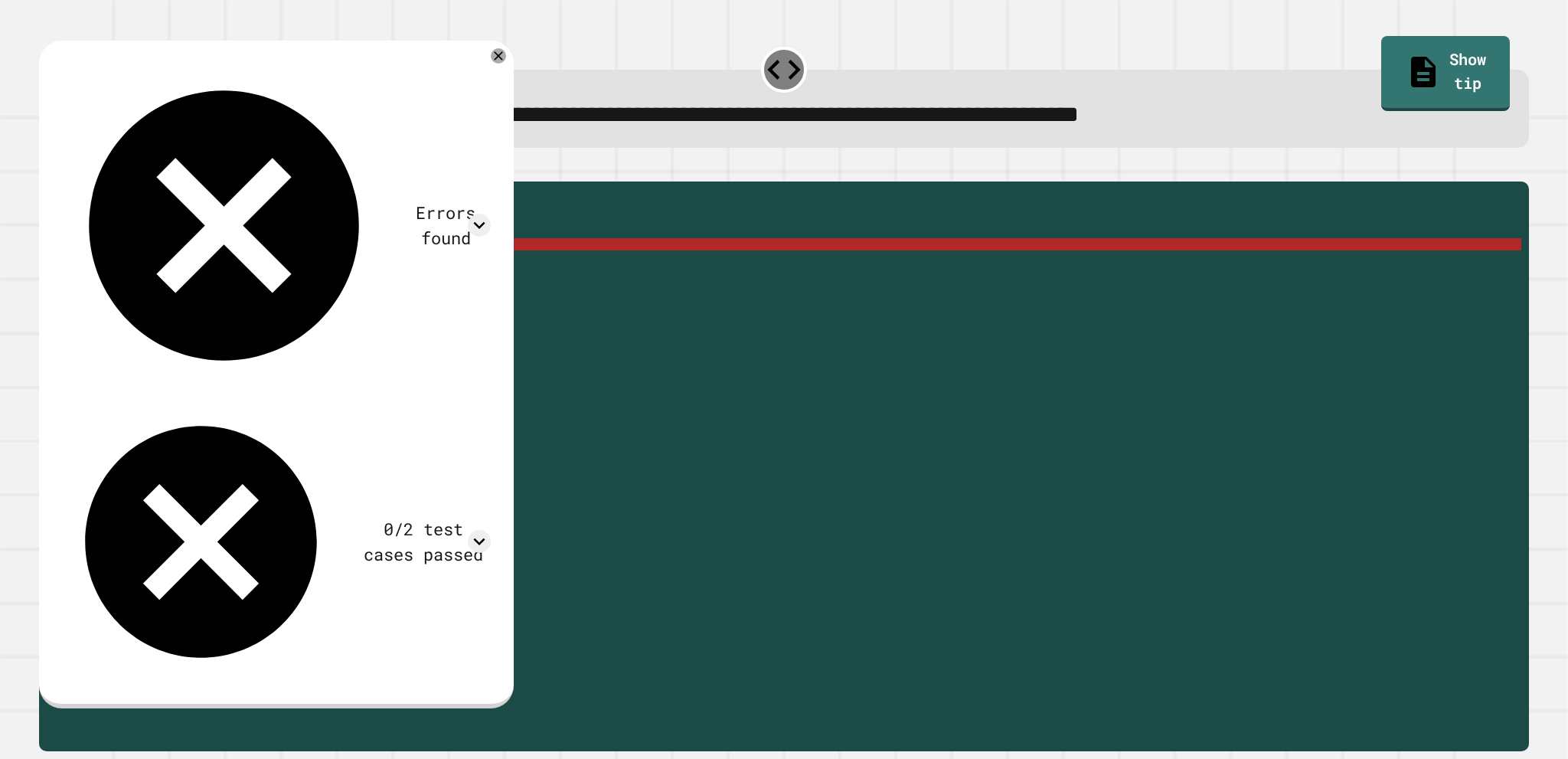
click at [218, 270] on div "public static double myMethod ( int randomInt ) { //Fill in the code below doub…" at bounding box center [796, 446] width 1451 height 515
click at [296, 268] on div "public static double myMethod ( int randomInt ) { //Fill in the code below doub…" at bounding box center [796, 446] width 1451 height 515
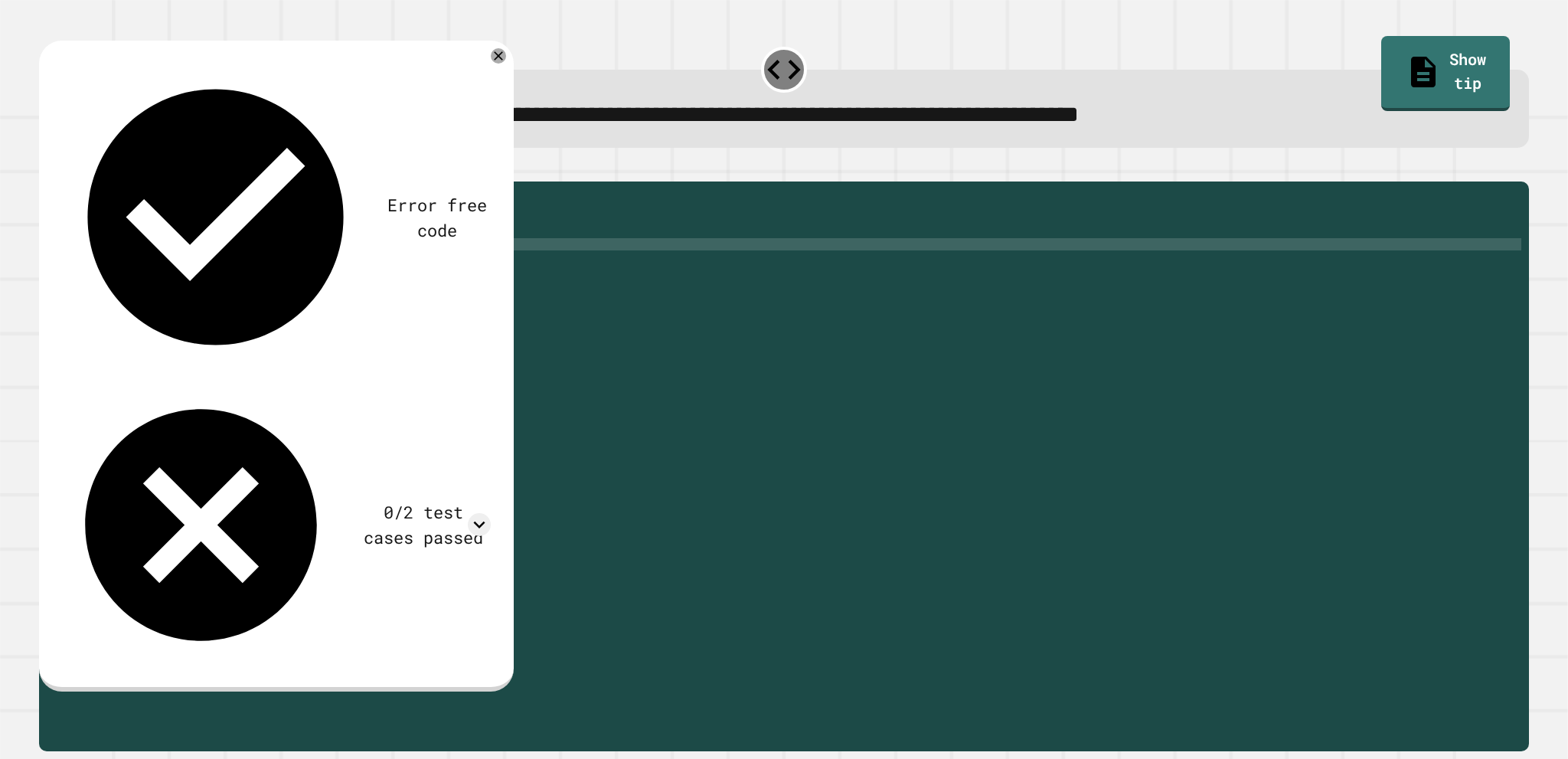
click at [426, 386] on div "0/2 test cases passed" at bounding box center [276, 524] width 429 height 278
click at [479, 513] on icon at bounding box center [479, 523] width 23 height 23
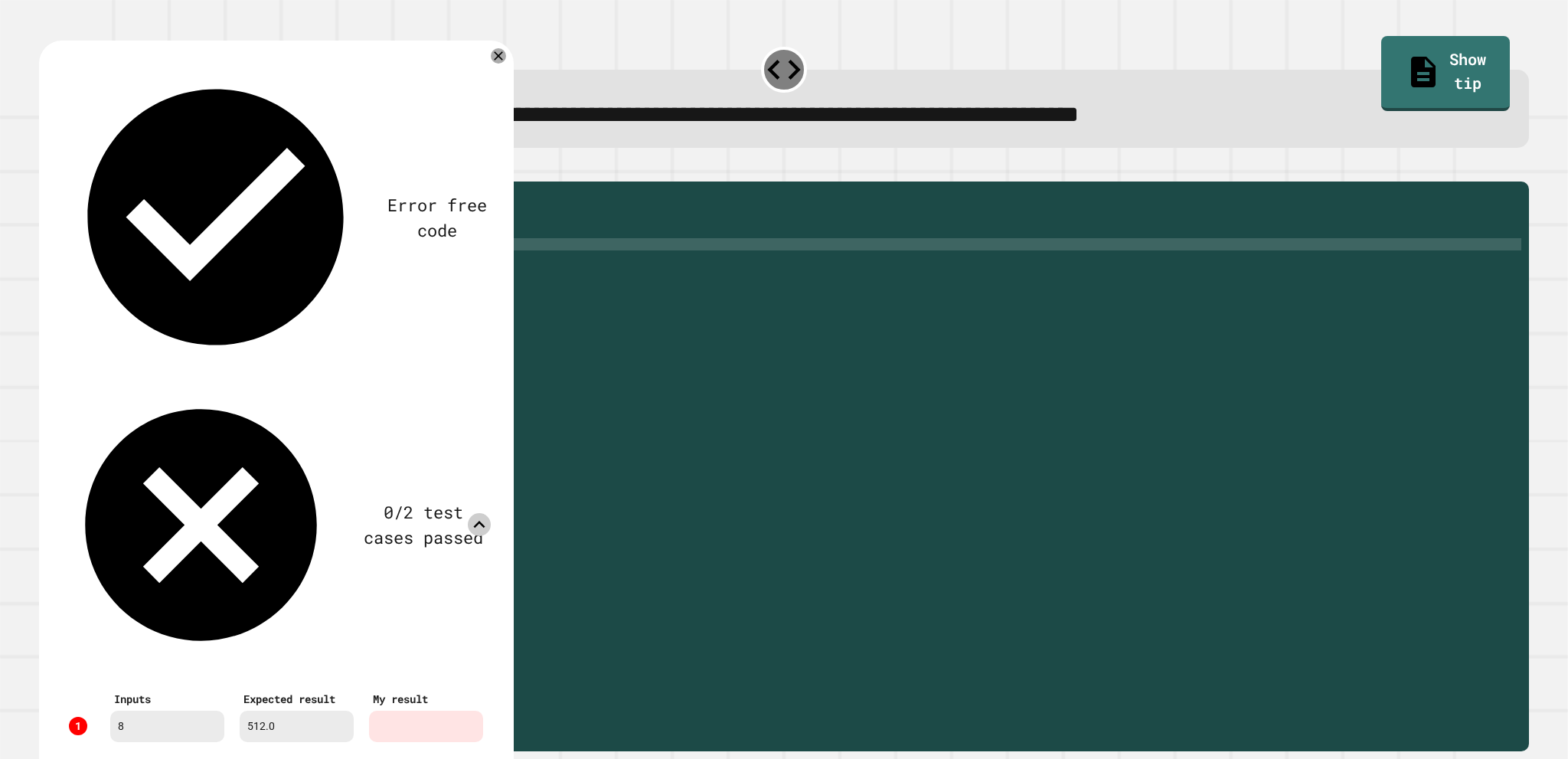
click at [479, 513] on icon at bounding box center [479, 523] width 23 height 23
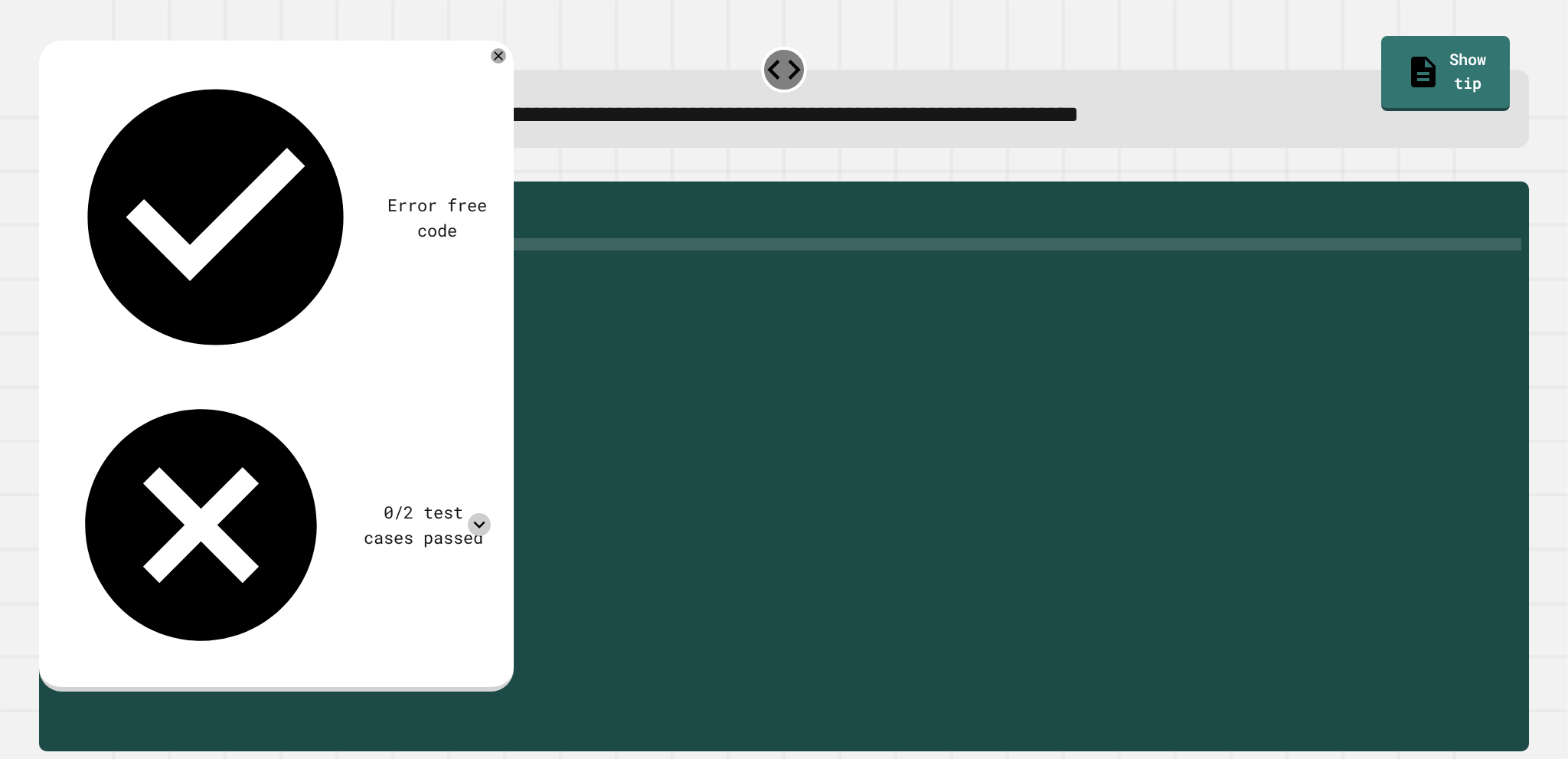
click at [47, 169] on icon "button" at bounding box center [47, 169] width 0 height 0
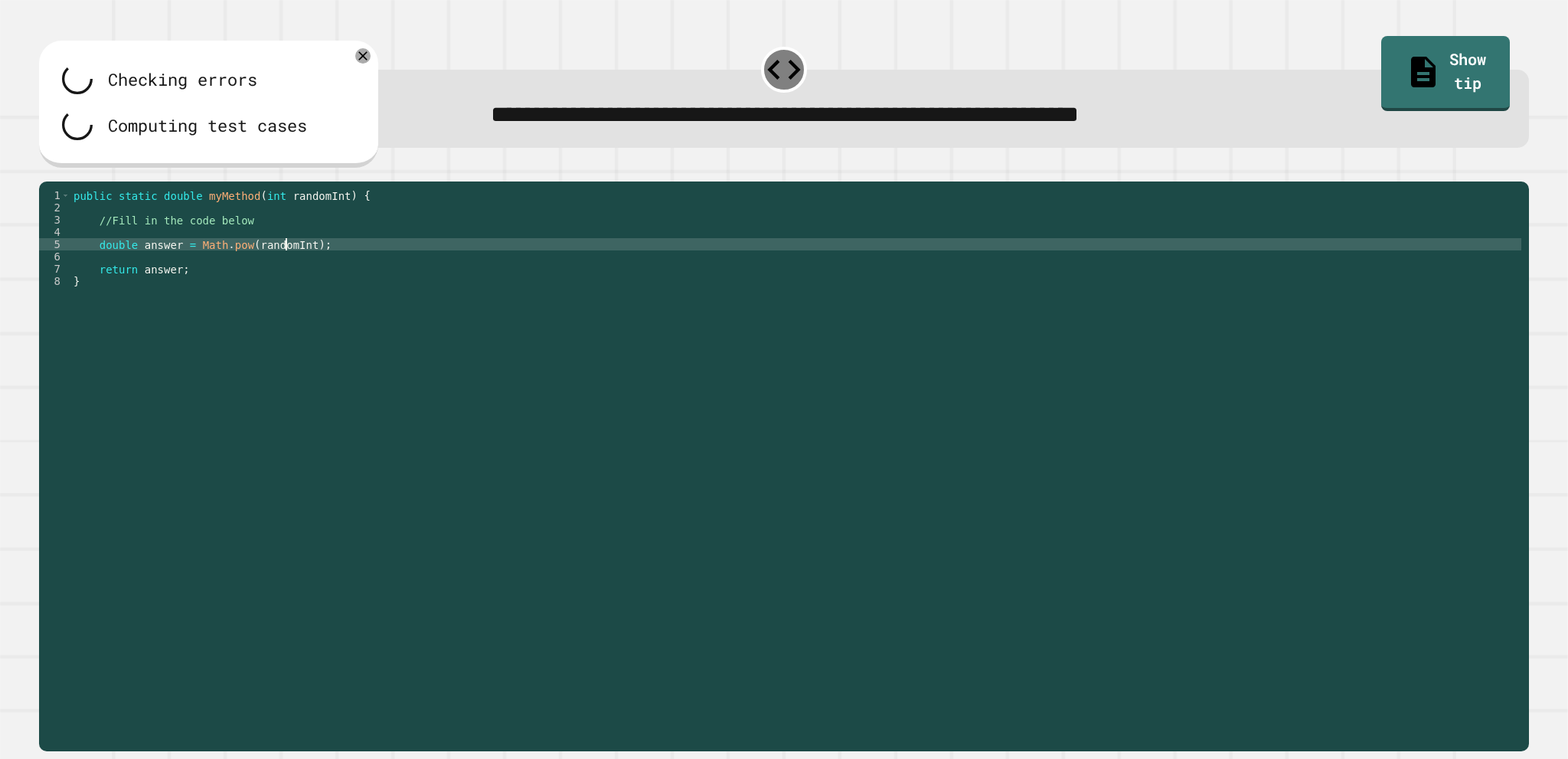
click at [287, 272] on div "public static double myMethod ( int randomInt ) { //Fill in the code below doub…" at bounding box center [796, 446] width 1451 height 515
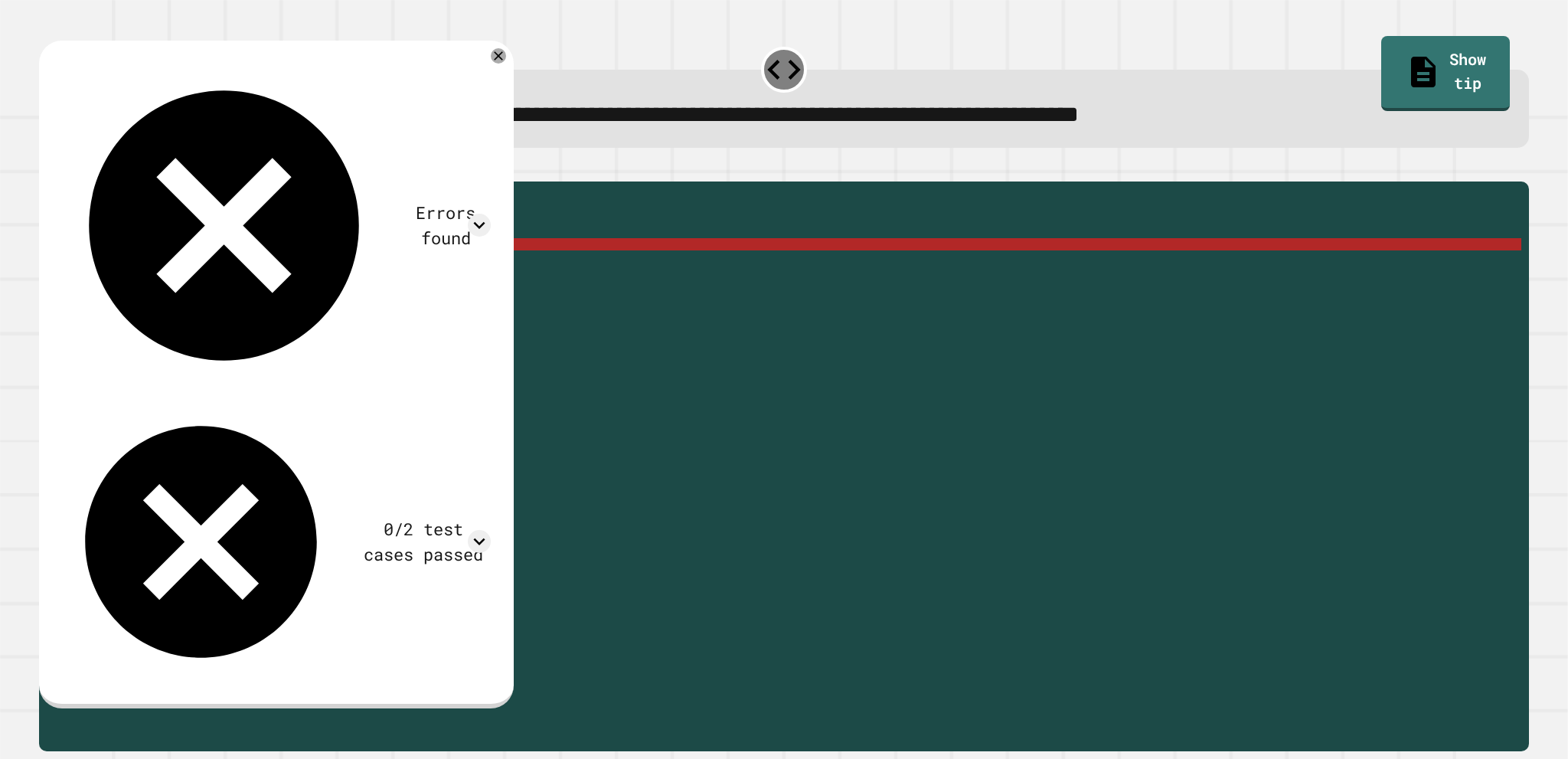
click at [325, 267] on div "public static double myMethod ( int randomInt ) { //Fill in the code below doub…" at bounding box center [796, 446] width 1451 height 515
click at [269, 250] on div "public static double myMethod ( int randomInt ) { //Fill in the code below doub…" at bounding box center [796, 446] width 1451 height 515
click at [272, 268] on div "public static double myMethod ( int randomInt ) { //Fill in the code below doub…" at bounding box center [796, 446] width 1451 height 515
click at [239, 269] on div "public static double myMethod ( int randomInt ) { //Fill in the code below doub…" at bounding box center [796, 446] width 1451 height 515
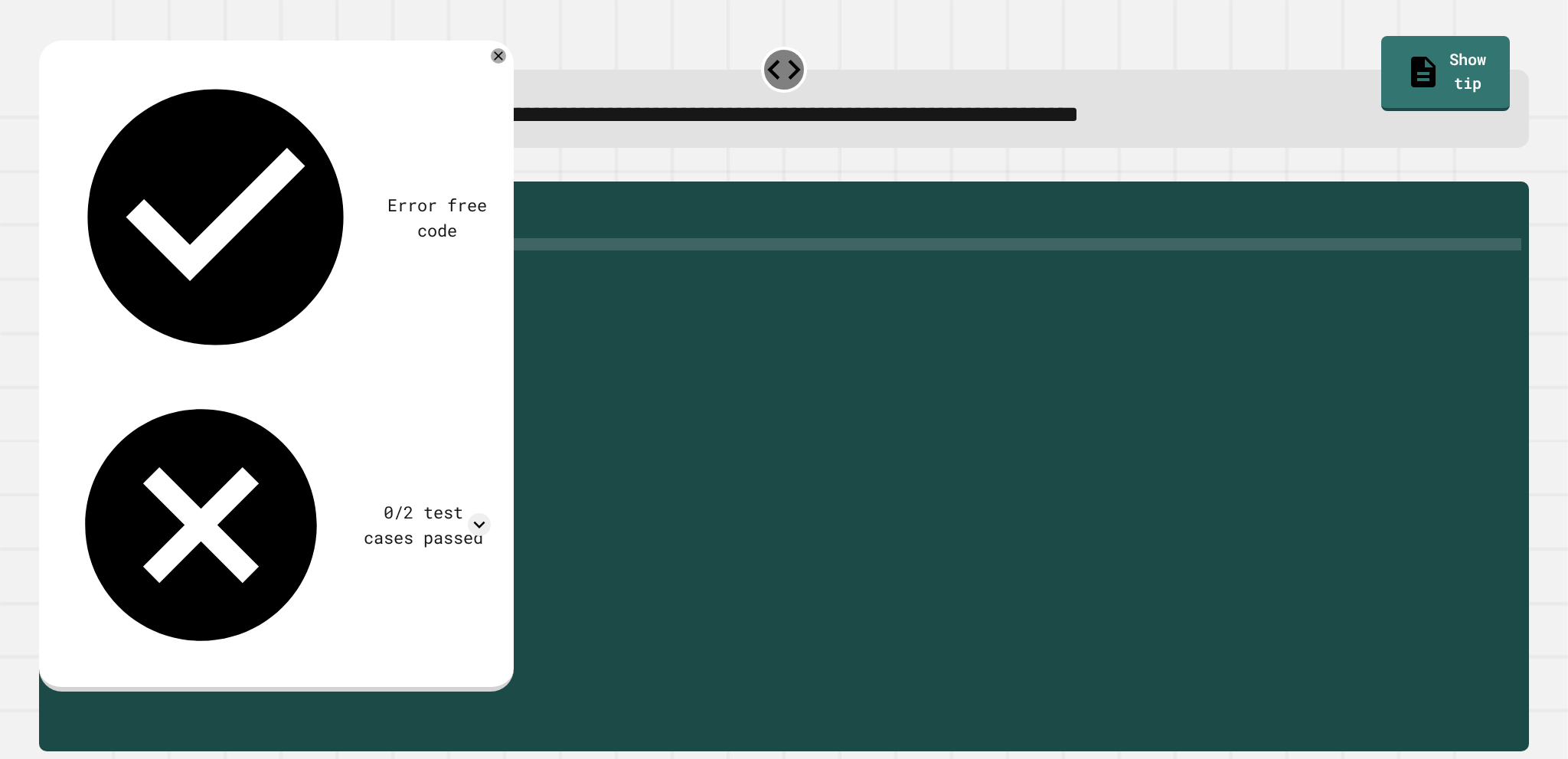
scroll to position [0, 12]
click at [47, 169] on icon "button" at bounding box center [47, 169] width 0 height 0
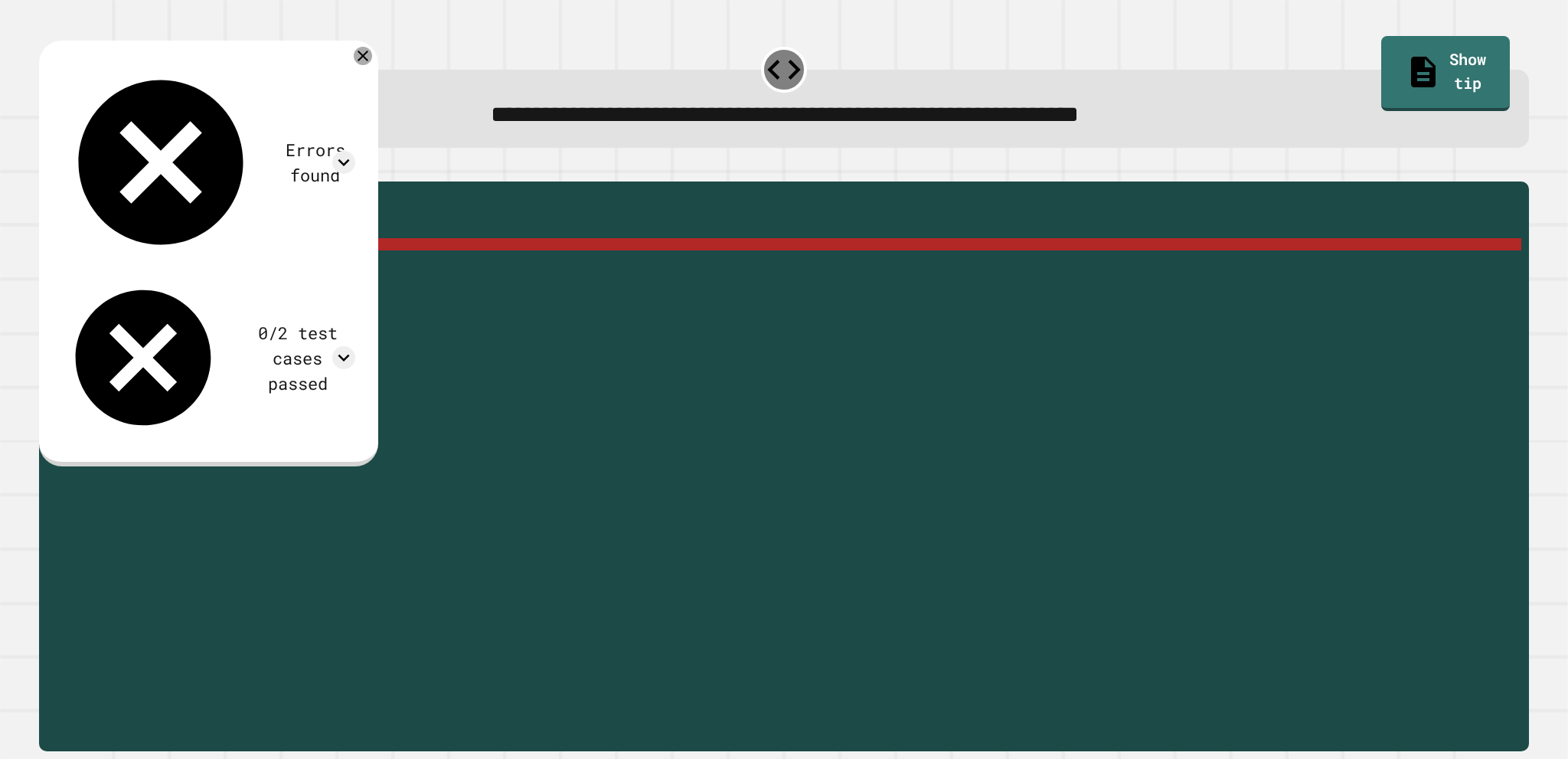
click at [372, 62] on icon at bounding box center [362, 55] width 19 height 19
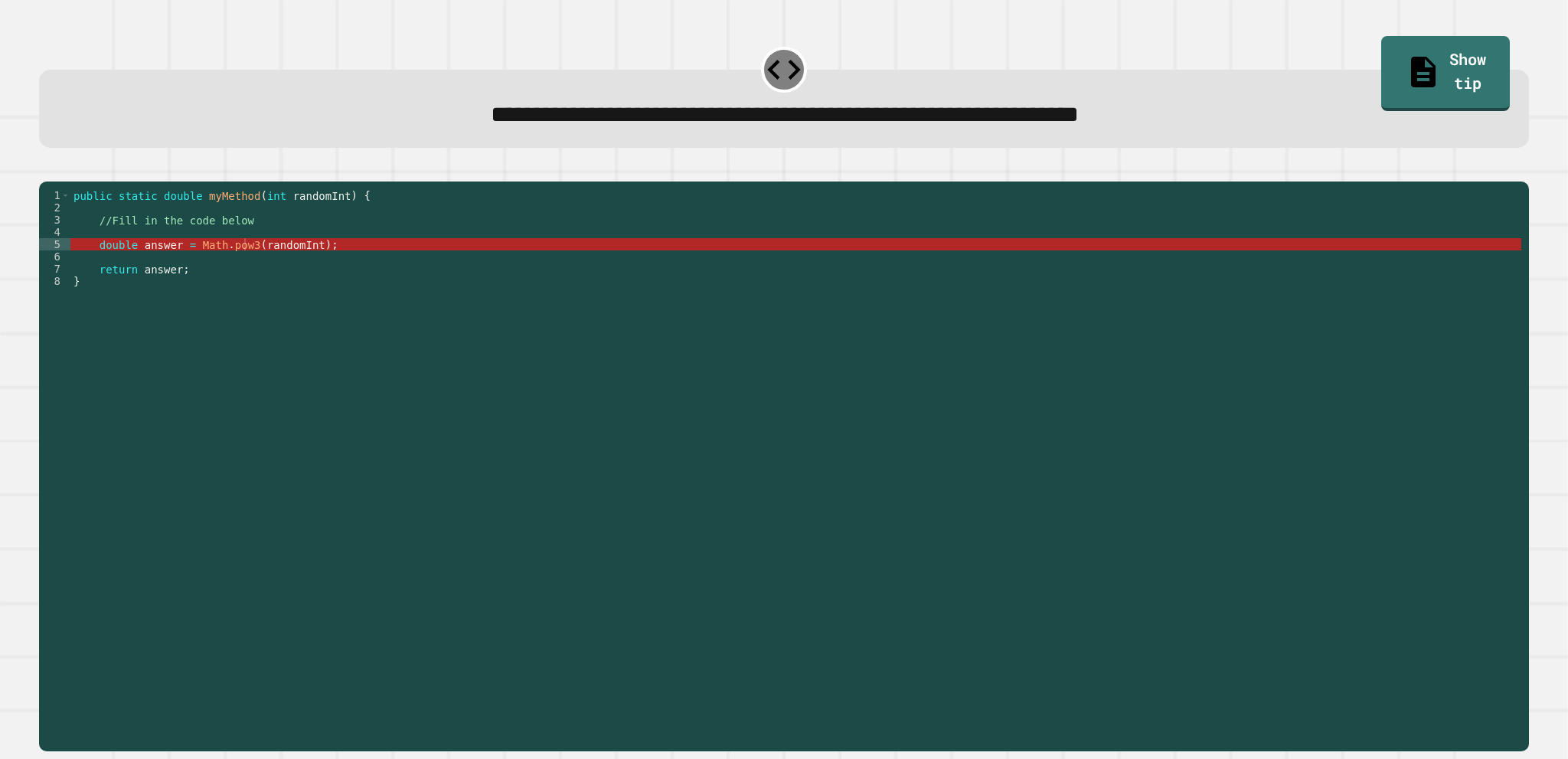
click at [242, 265] on div "public static double myMethod ( int randomInt ) { //Fill in the code below doub…" at bounding box center [796, 446] width 1451 height 515
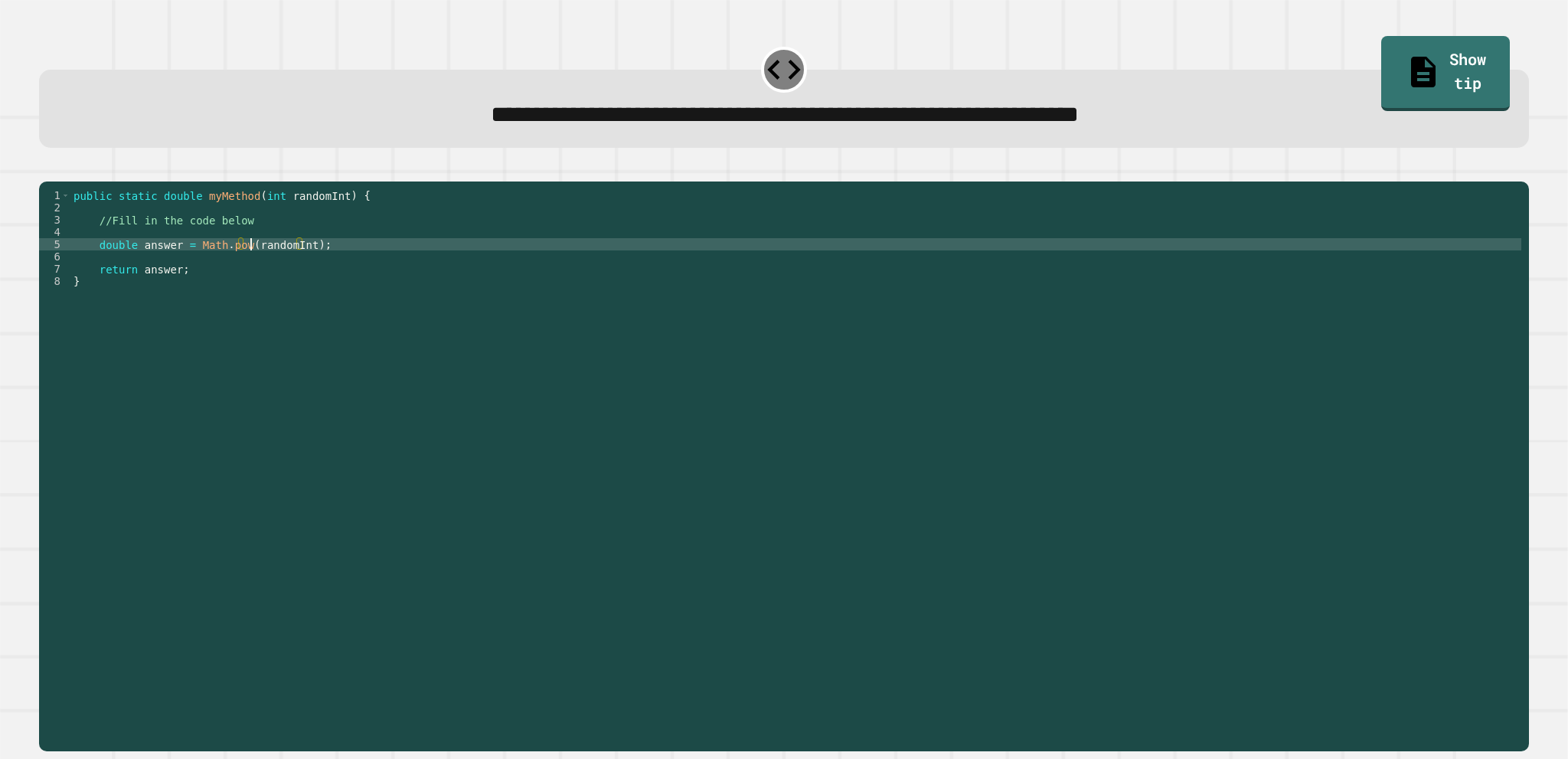
click at [249, 269] on div "public static double myMethod ( int randomInt ) { //Fill in the code below doub…" at bounding box center [796, 446] width 1451 height 515
click at [244, 265] on div "public static double myMethod ( int randomInt ) { //Fill in the code below doub…" at bounding box center [796, 446] width 1451 height 515
click at [297, 265] on div "public static double myMethod ( int randomInt ) { //Fill in the code below doub…" at bounding box center [796, 446] width 1451 height 515
type textarea "**********"
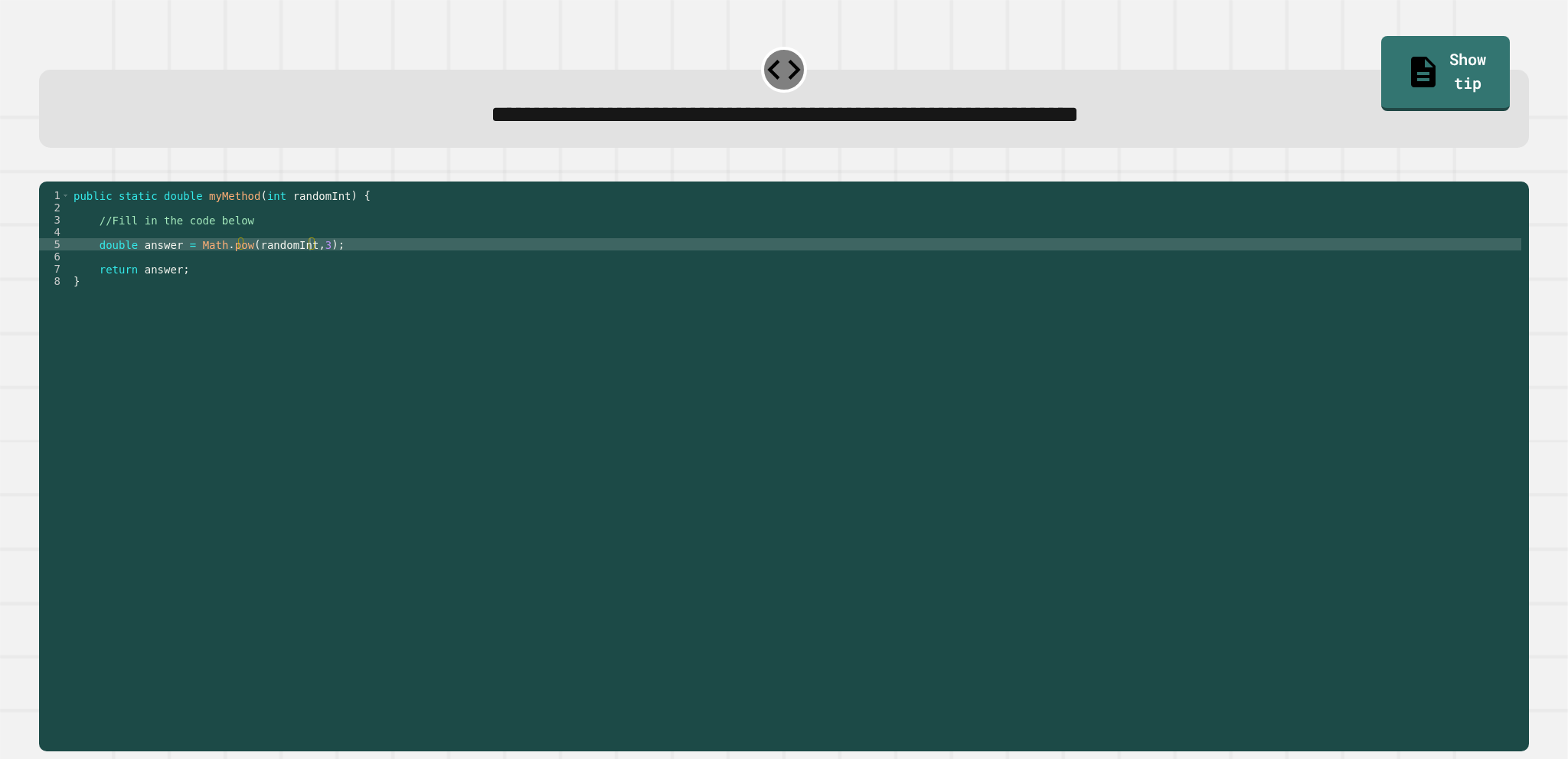
click at [47, 169] on icon "button" at bounding box center [47, 169] width 0 height 0
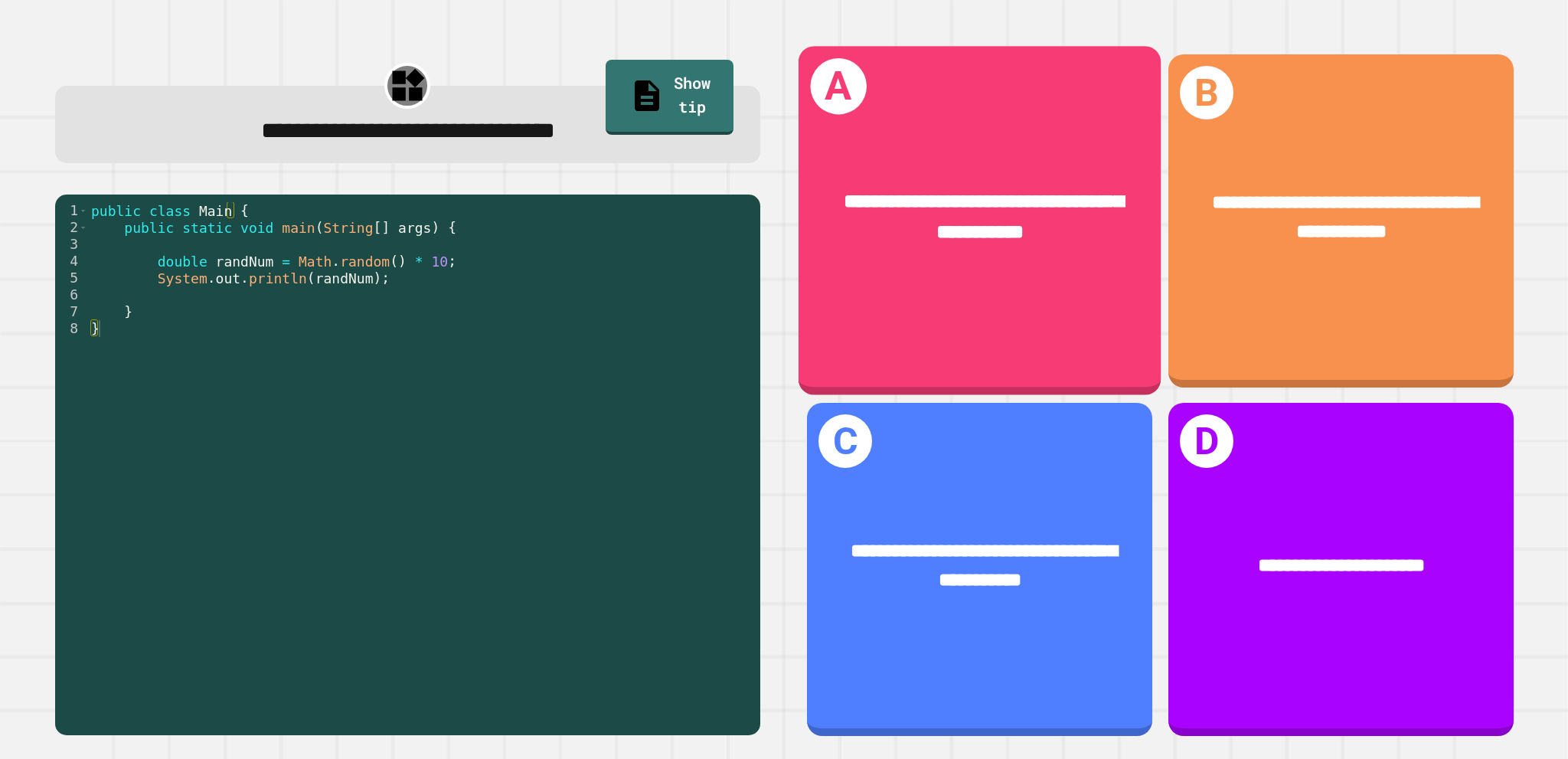
click at [1063, 299] on div "**********" at bounding box center [980, 221] width 362 height 349
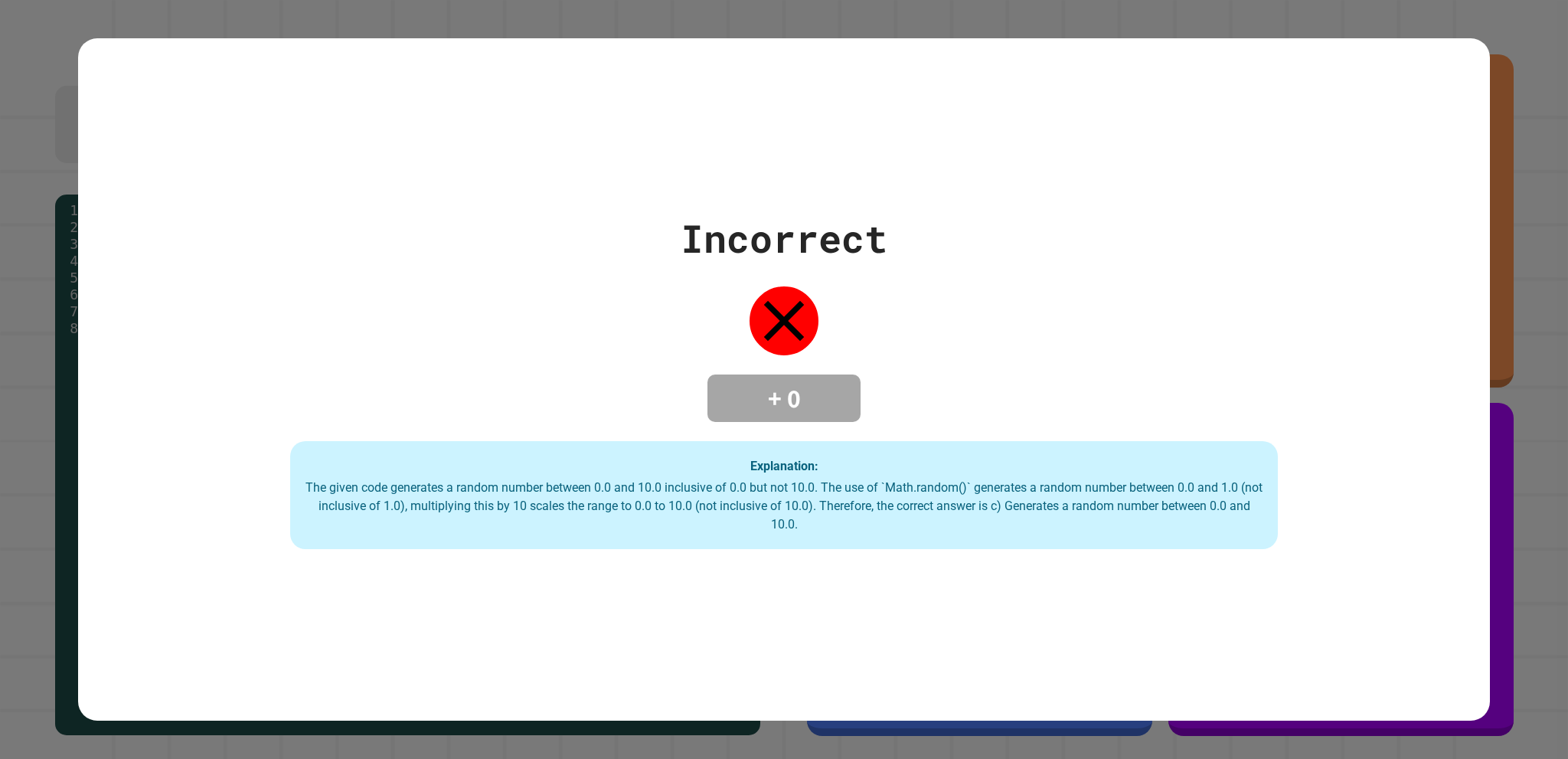
drag, startPoint x: 971, startPoint y: 603, endPoint x: 918, endPoint y: 532, distance: 88.6
drag, startPoint x: 918, startPoint y: 532, endPoint x: 1400, endPoint y: 697, distance: 509.5
click at [1400, 697] on div "Incorrect + 0 Explanation: The given code generates a random number between 0.0…" at bounding box center [784, 380] width 1412 height 683
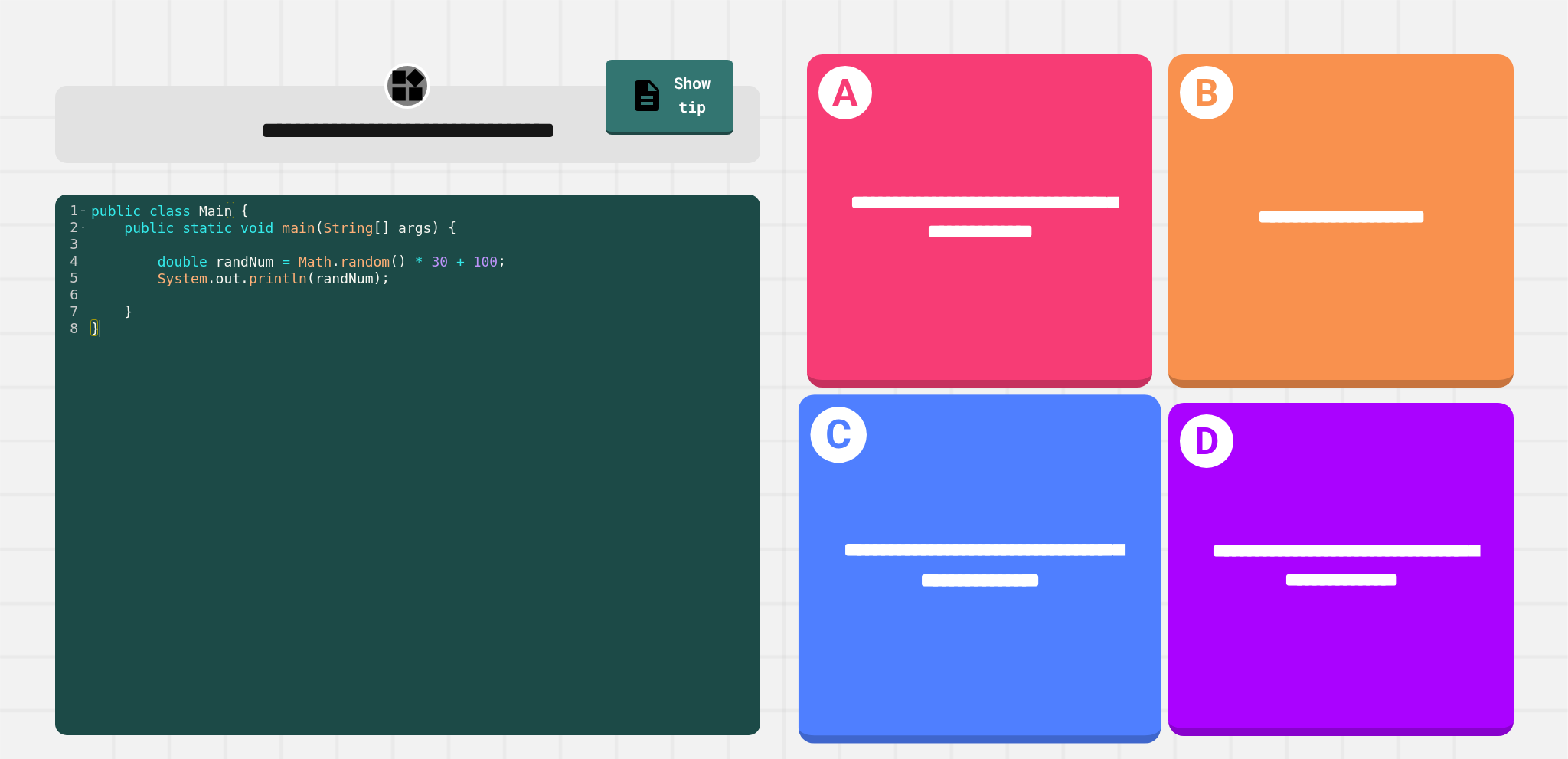
click at [1060, 495] on div "**********" at bounding box center [980, 564] width 362 height 140
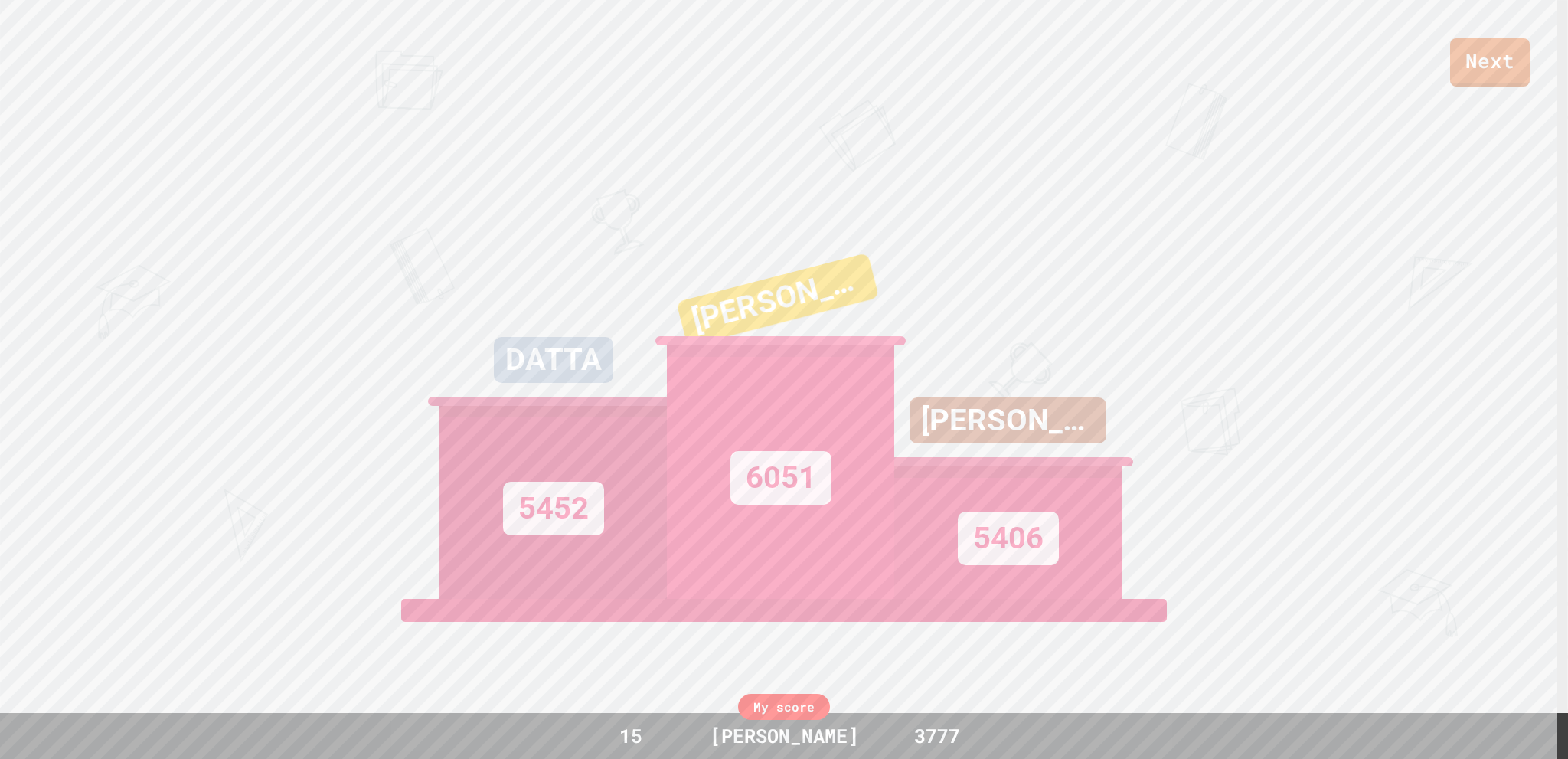
drag, startPoint x: 798, startPoint y: 737, endPoint x: 628, endPoint y: 693, distance: 175.6
click at [628, 693] on div "Next DATTA 5452 [PERSON_NAME] 6051 [PERSON_NAME] 5406 View leaderboard" at bounding box center [784, 379] width 1568 height 759
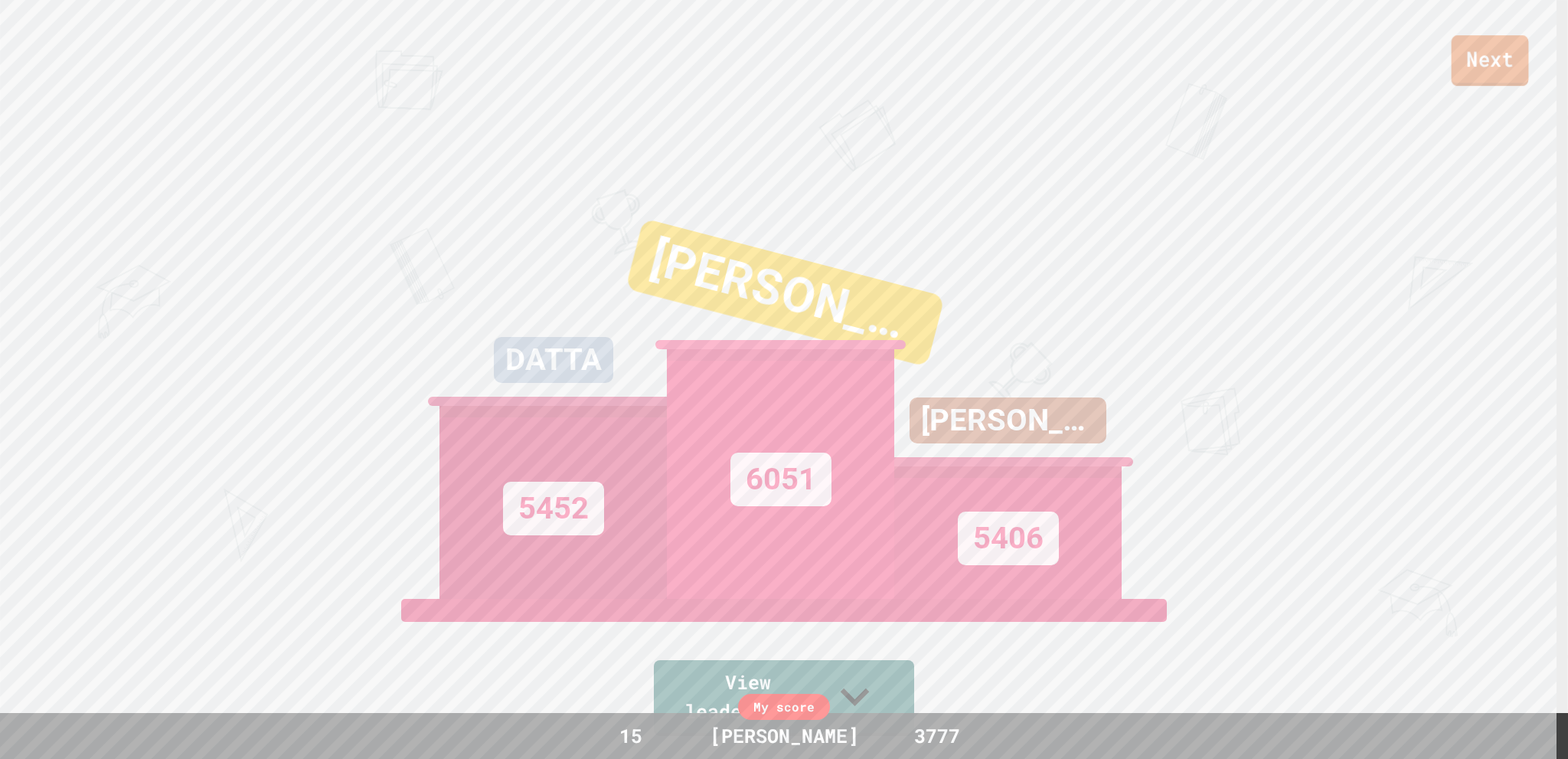
click at [1486, 72] on link "Next" at bounding box center [1491, 60] width 77 height 50
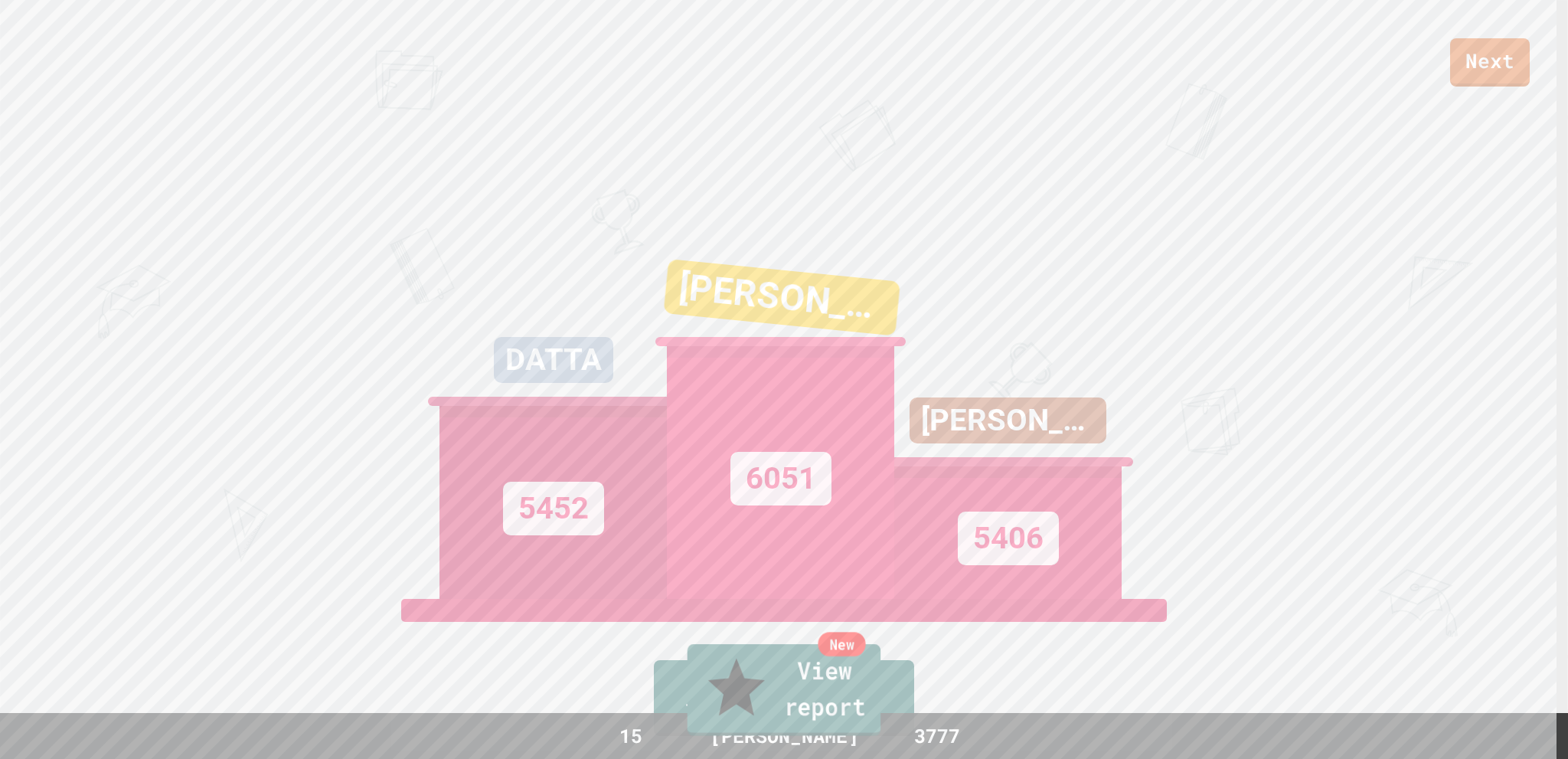
drag, startPoint x: 822, startPoint y: 691, endPoint x: 784, endPoint y: 697, distance: 38.5
click at [784, 697] on link "New View report" at bounding box center [785, 690] width 194 height 92
